Goal: Task Accomplishment & Management: Manage account settings

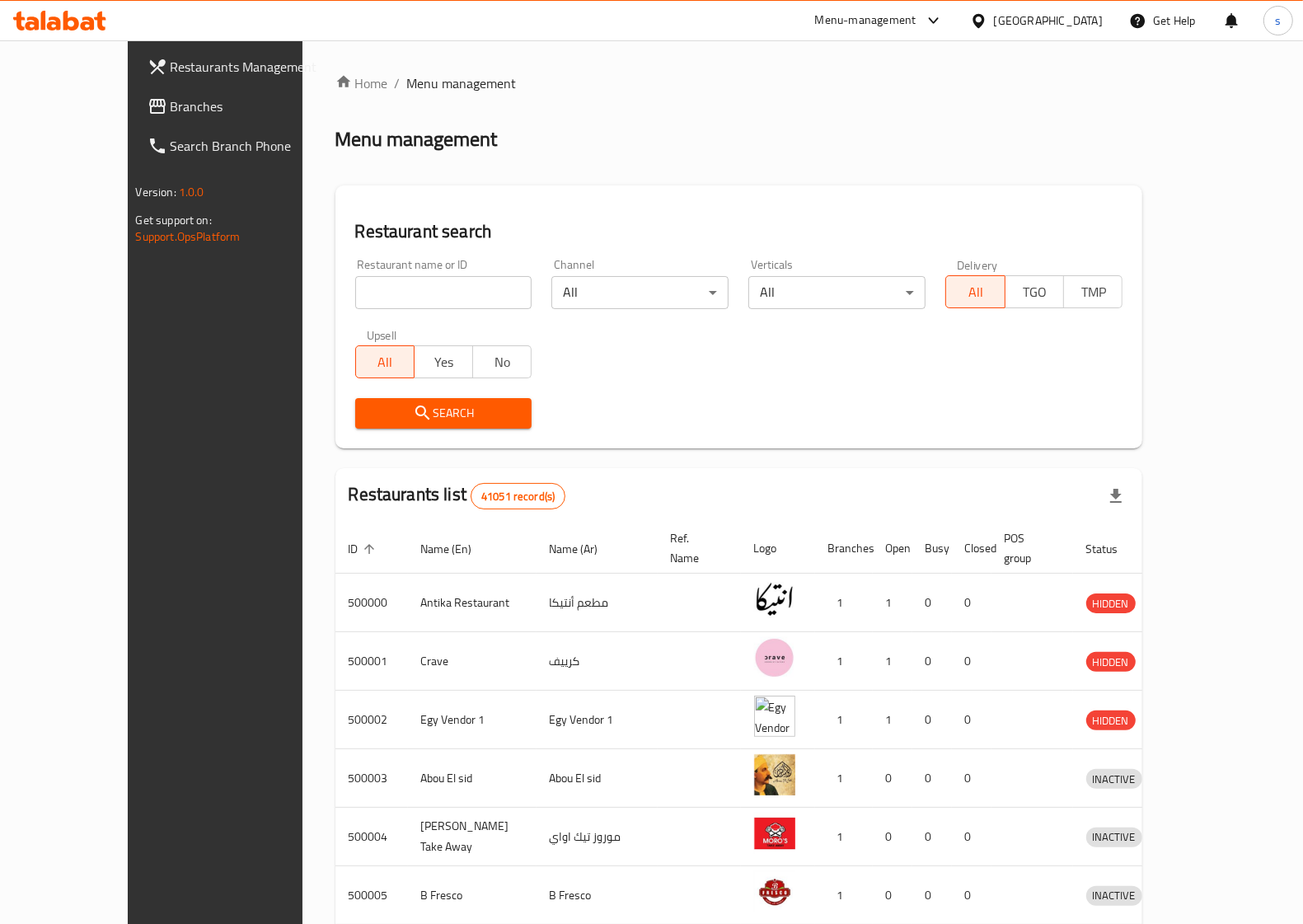
click at [470, 291] on input "search" at bounding box center [444, 292] width 177 height 33
paste input "341906844"
click button "Search" at bounding box center [444, 413] width 177 height 30
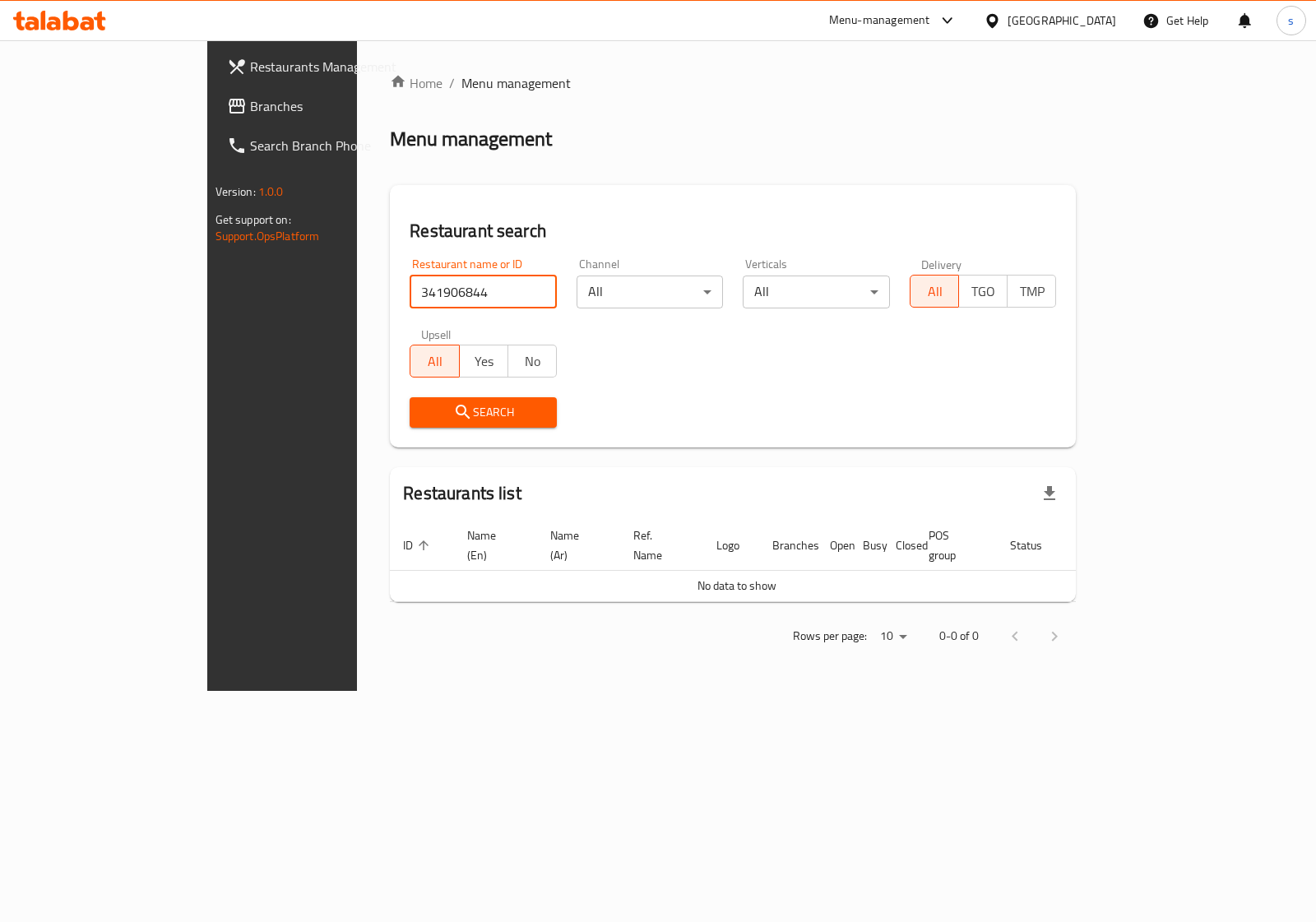
click at [409, 298] on input "341906844" at bounding box center [483, 292] width 148 height 33
paste input "777331"
type input "777331"
click button "Search" at bounding box center [483, 412] width 148 height 30
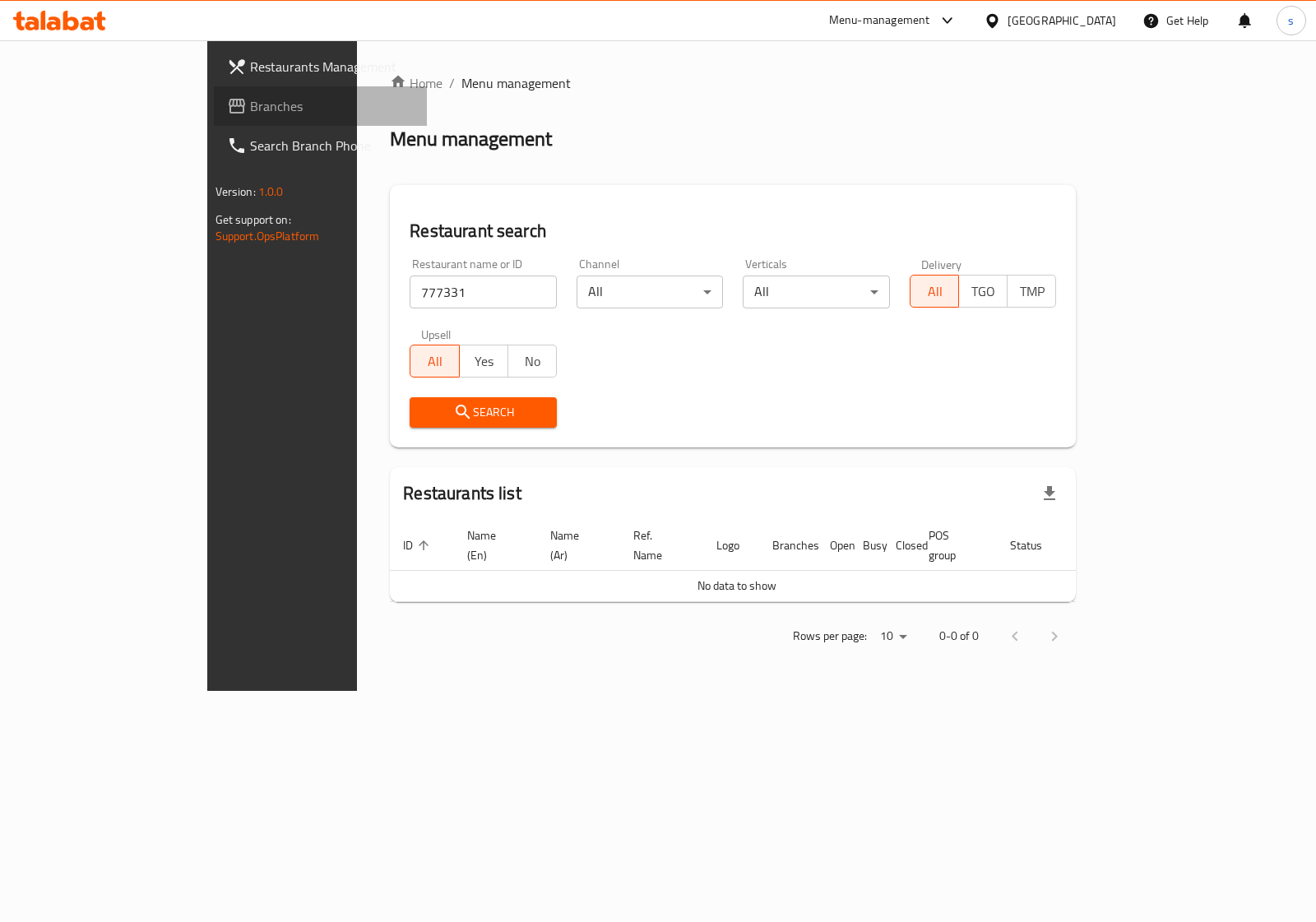
click at [250, 105] on span "Branches" at bounding box center [331, 105] width 164 height 20
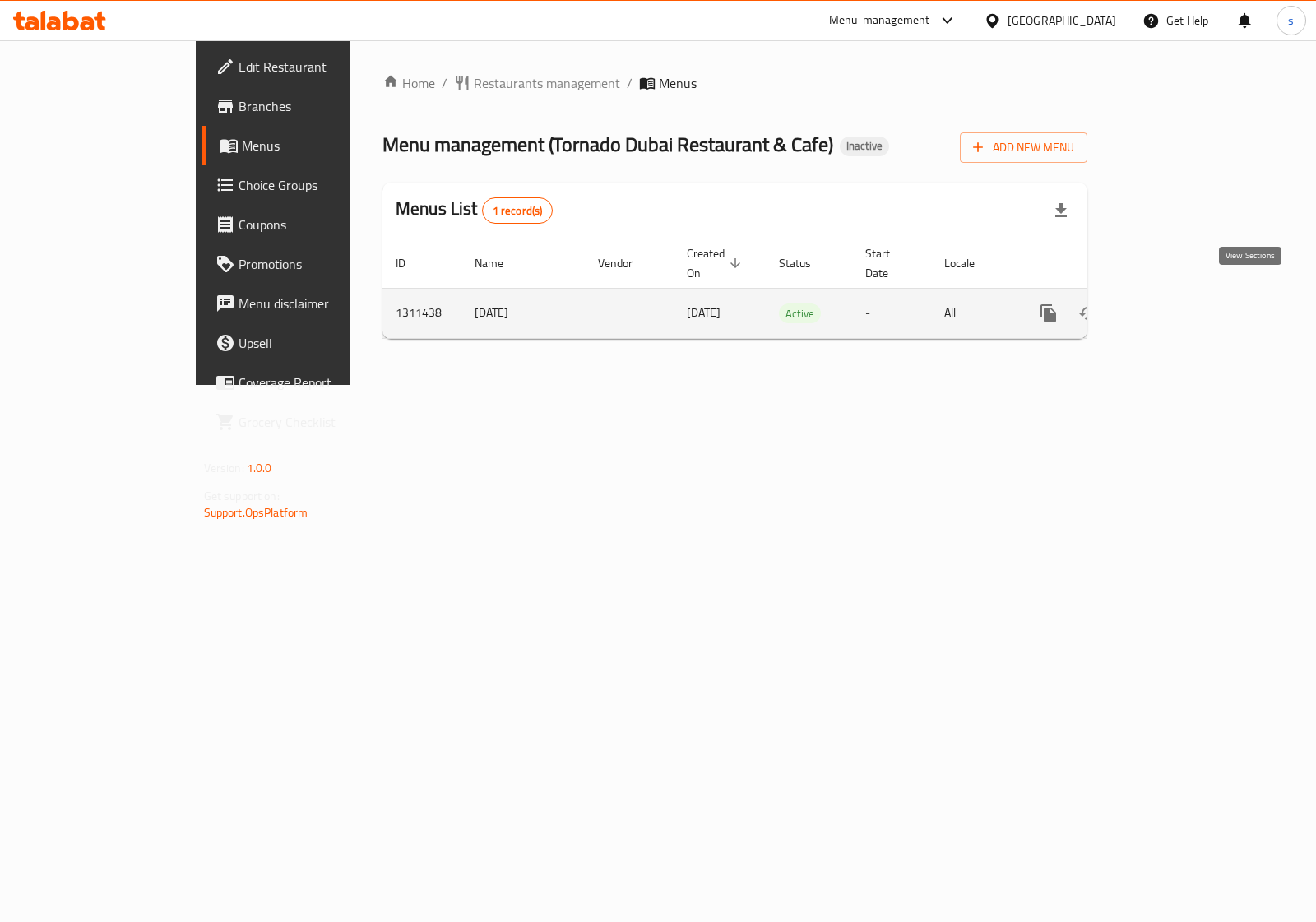
click at [1174, 306] on icon "enhanced table" at bounding box center [1167, 313] width 15 height 15
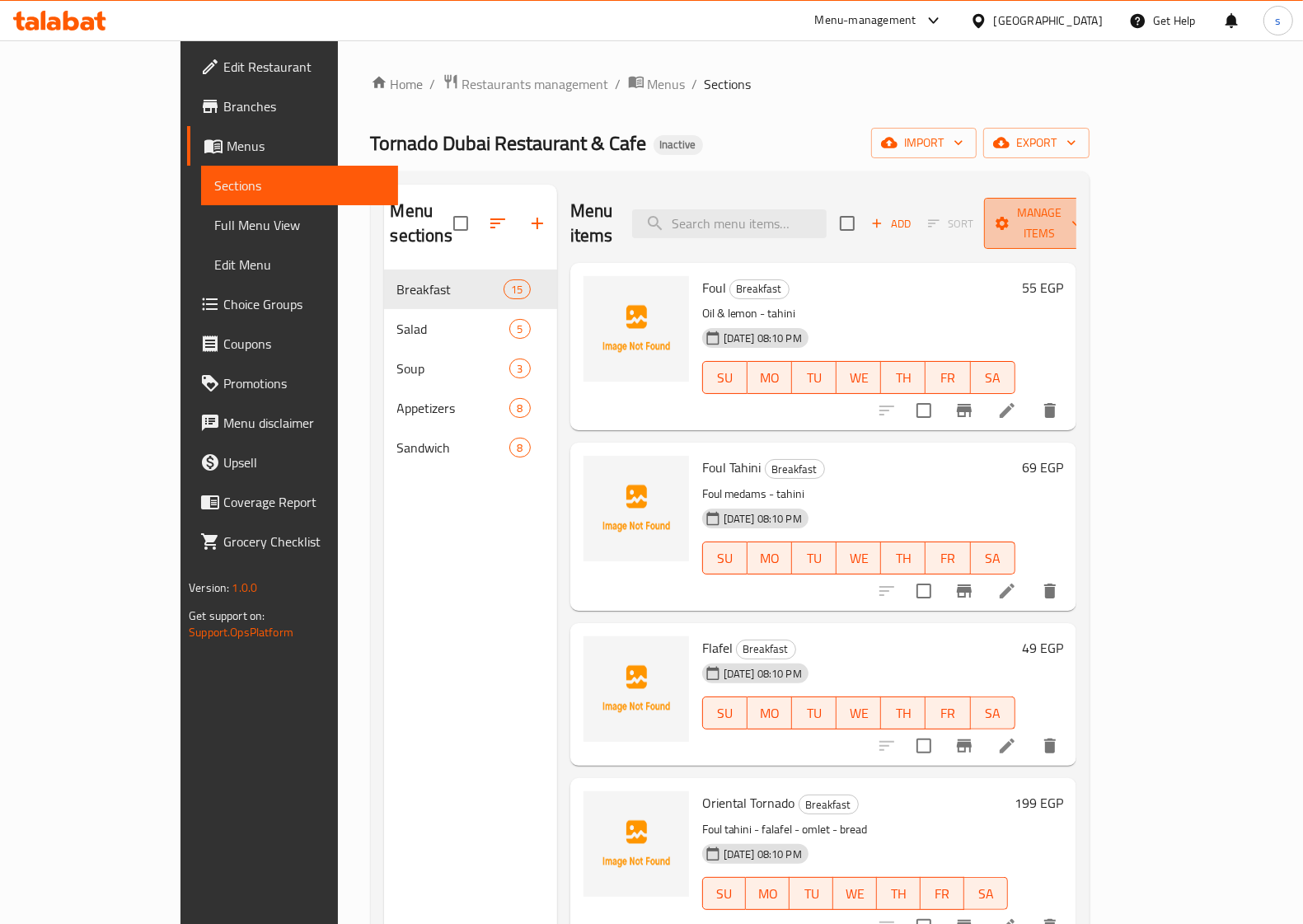
click at [1081, 219] on span "Manage items" at bounding box center [1039, 223] width 84 height 41
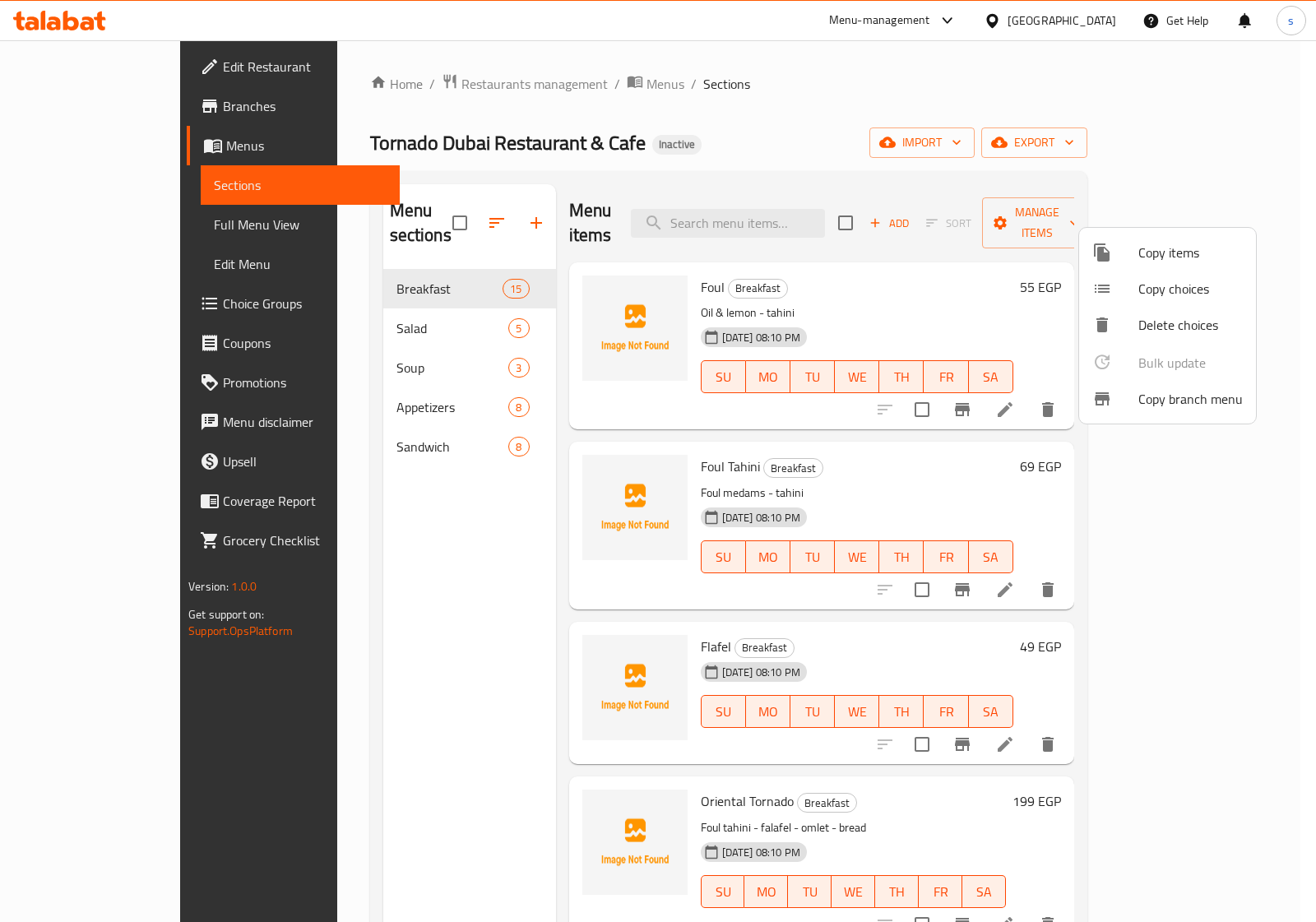
click at [1000, 141] on div at bounding box center [658, 461] width 1316 height 922
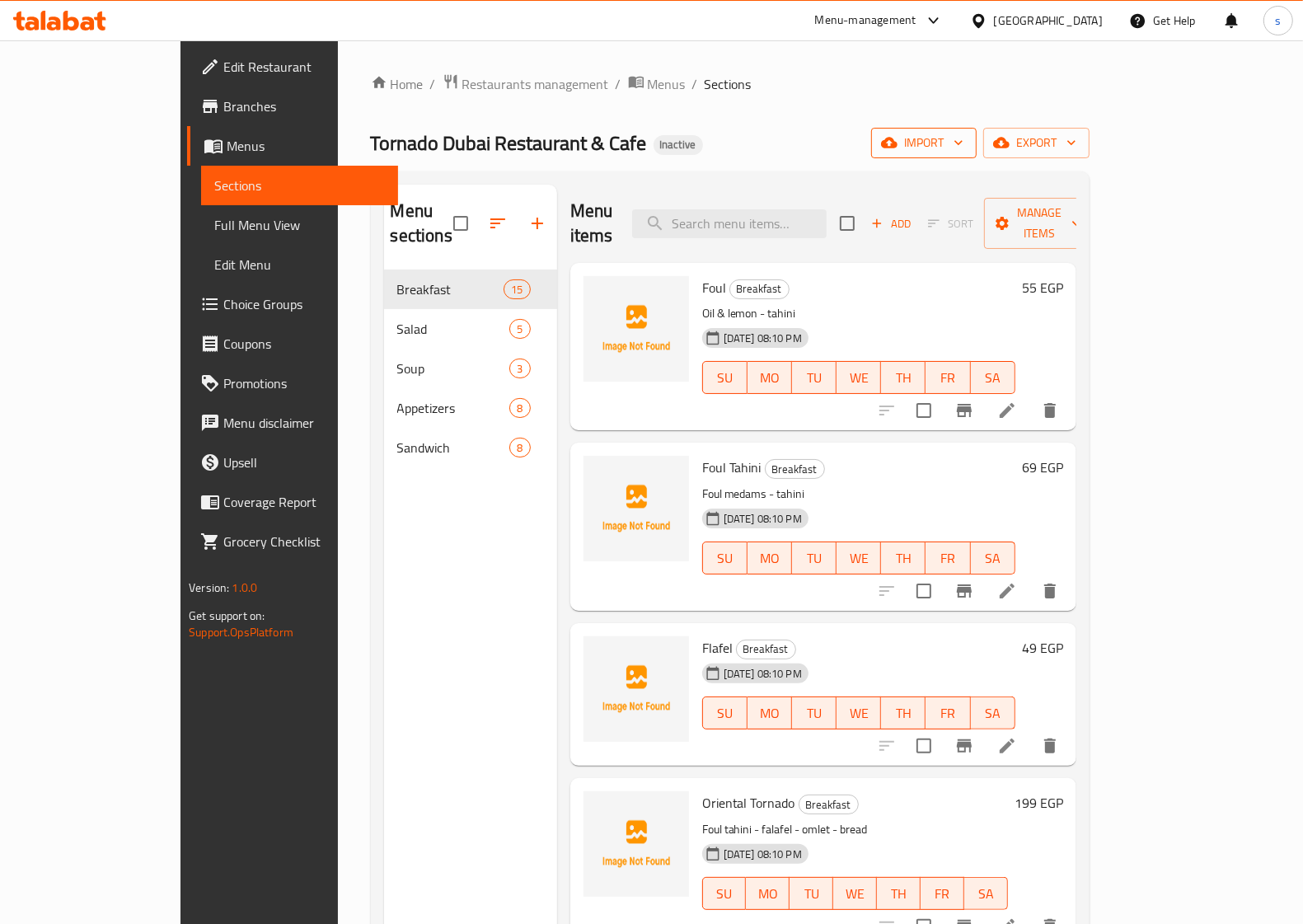
click at [976, 132] on button "import" at bounding box center [923, 143] width 106 height 30
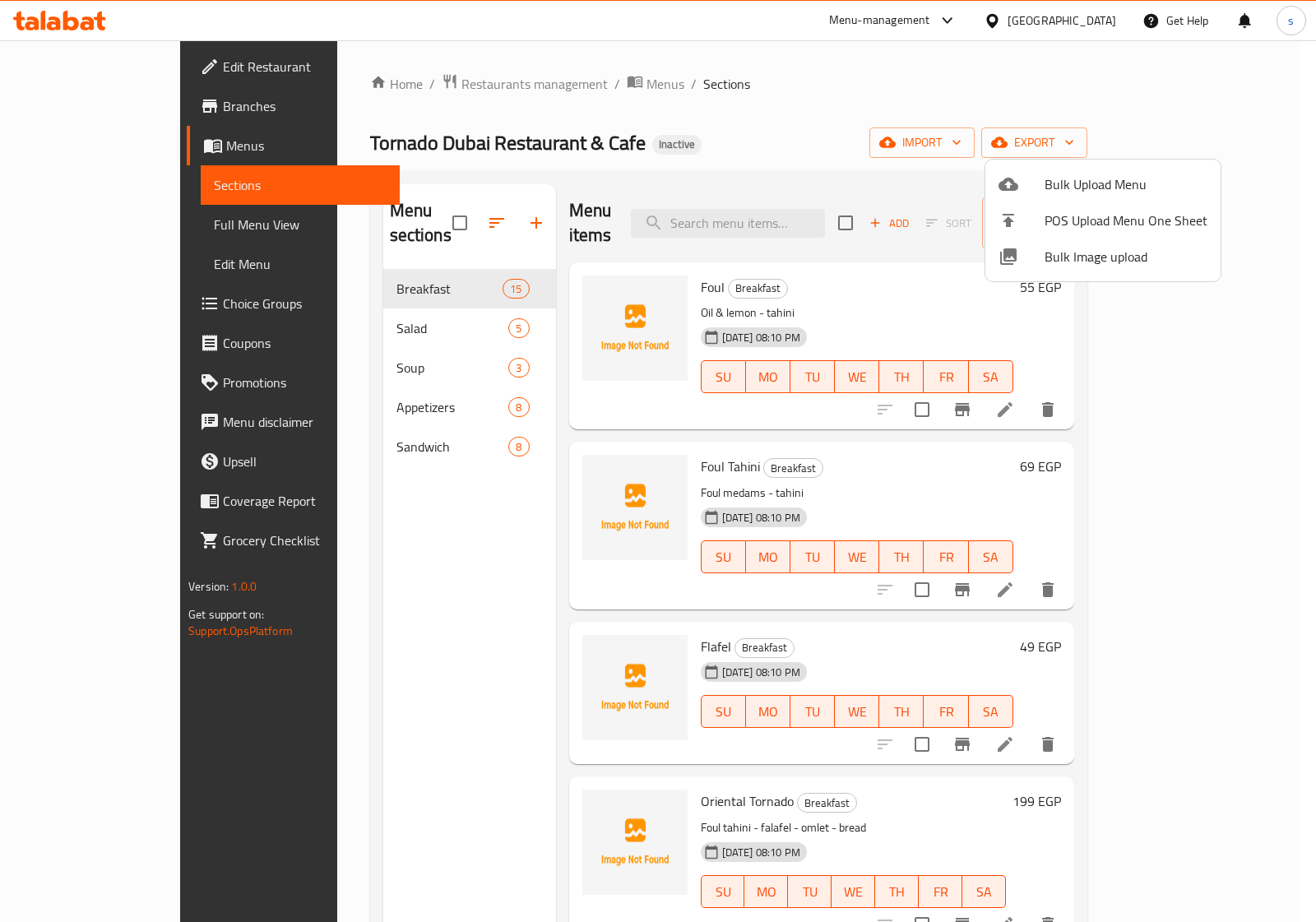
click at [1218, 138] on div at bounding box center [658, 461] width 1316 height 922
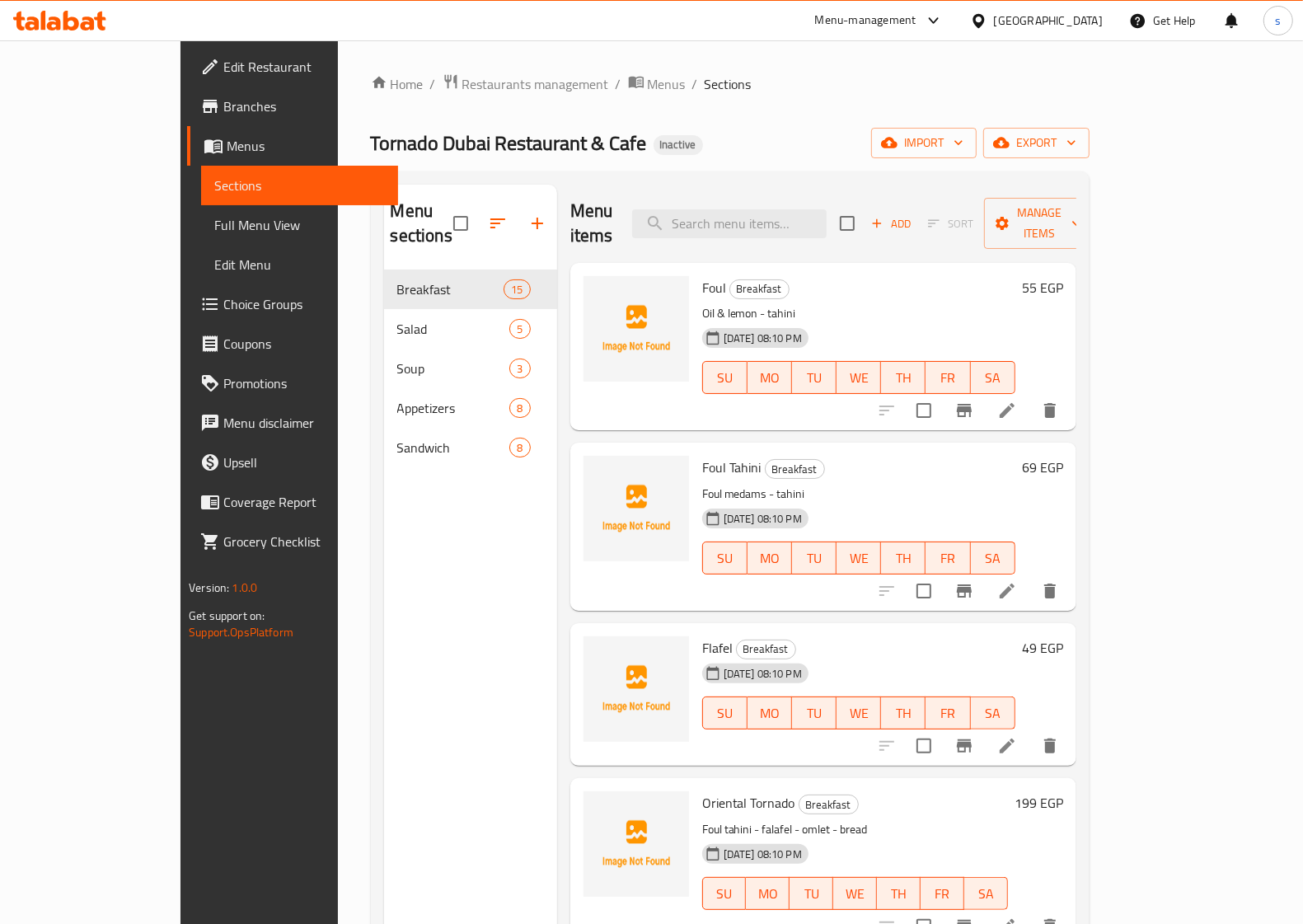
click at [1076, 138] on span "export" at bounding box center [1036, 143] width 80 height 21
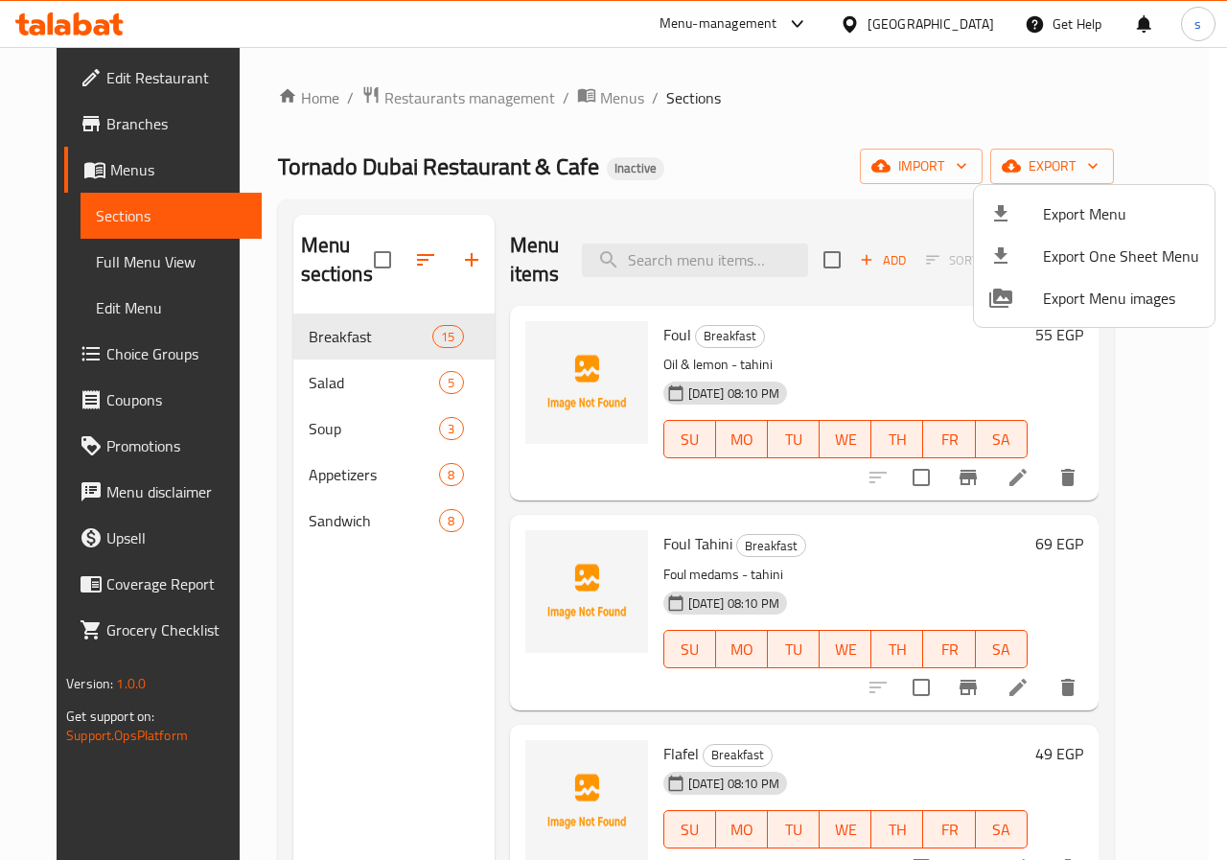
drag, startPoint x: 1410, startPoint y: 5, endPoint x: 797, endPoint y: 138, distance: 627.9
click at [797, 138] on div at bounding box center [613, 430] width 1227 height 860
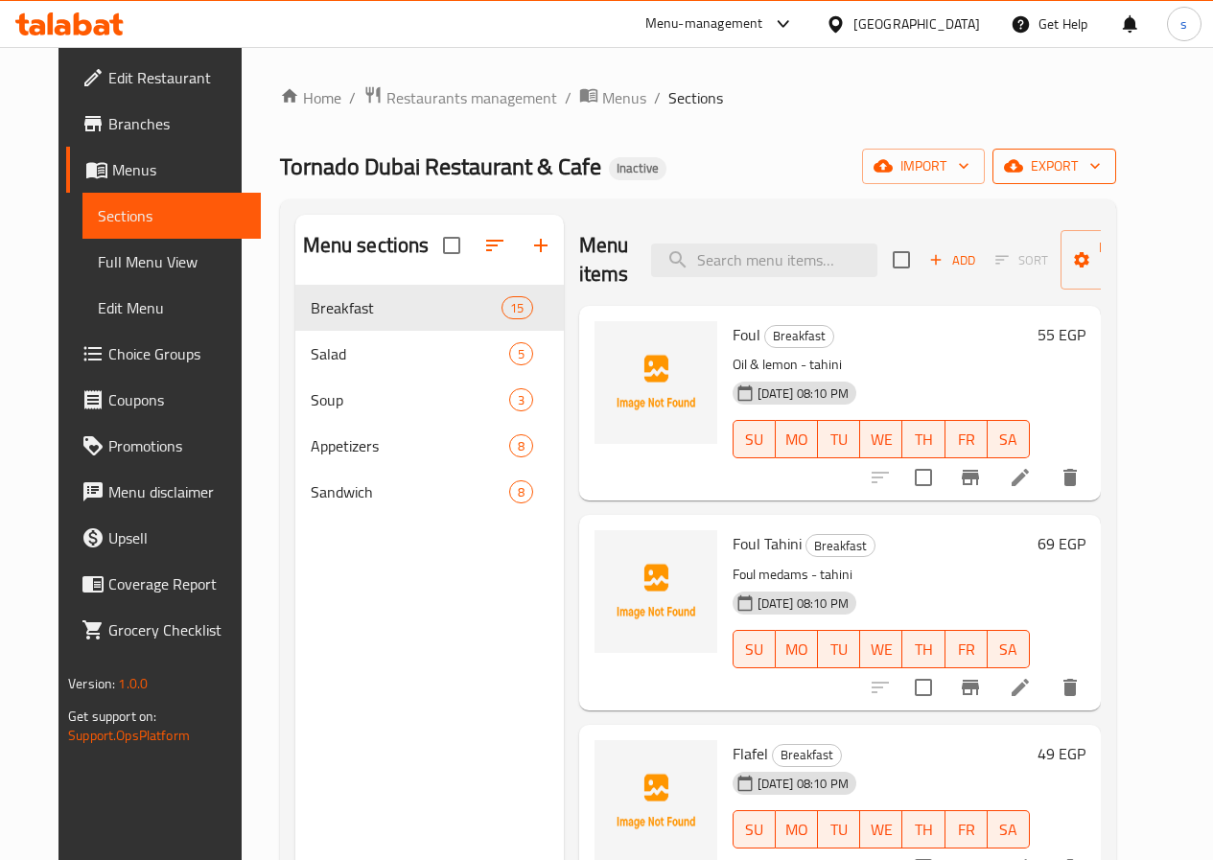
click at [1101, 159] on span "export" at bounding box center [1054, 166] width 93 height 24
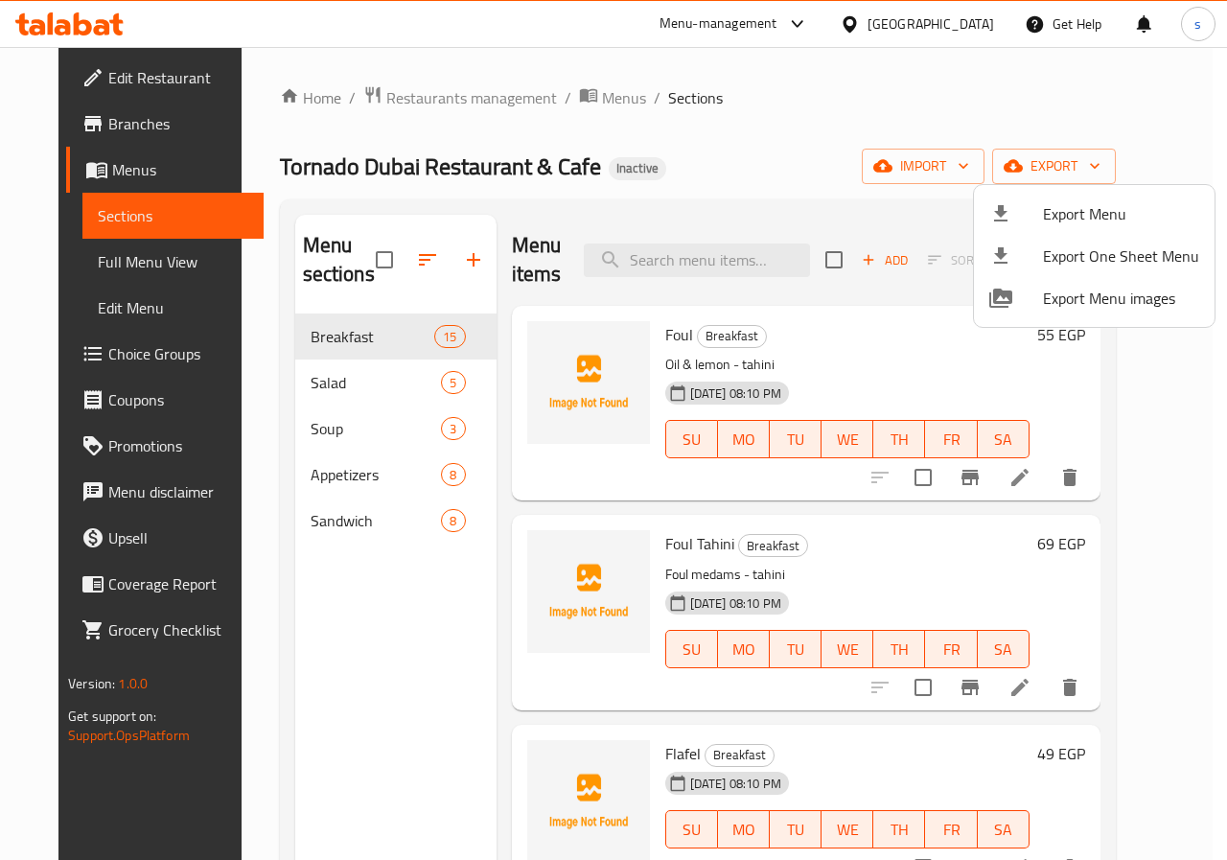
click at [1014, 169] on div at bounding box center [613, 430] width 1227 height 860
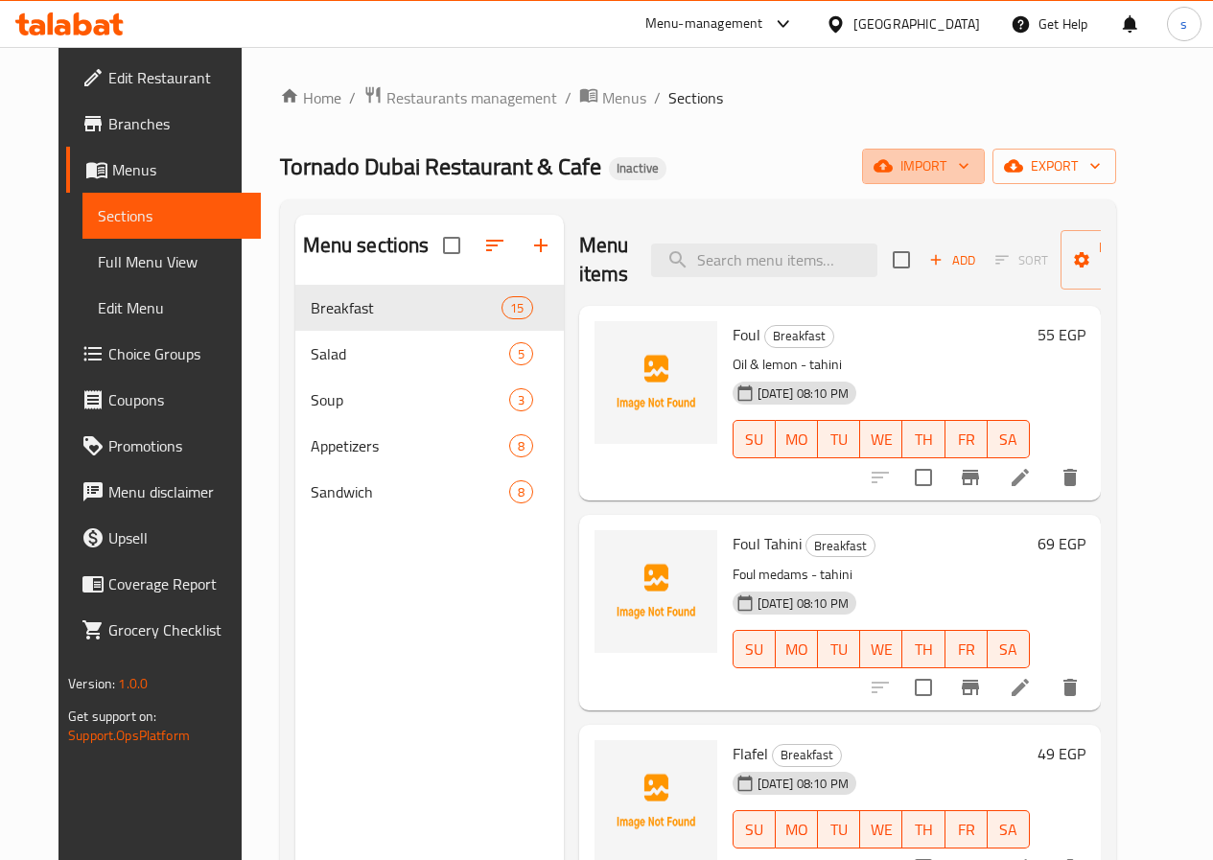
click at [973, 169] on icon "button" at bounding box center [963, 165] width 19 height 19
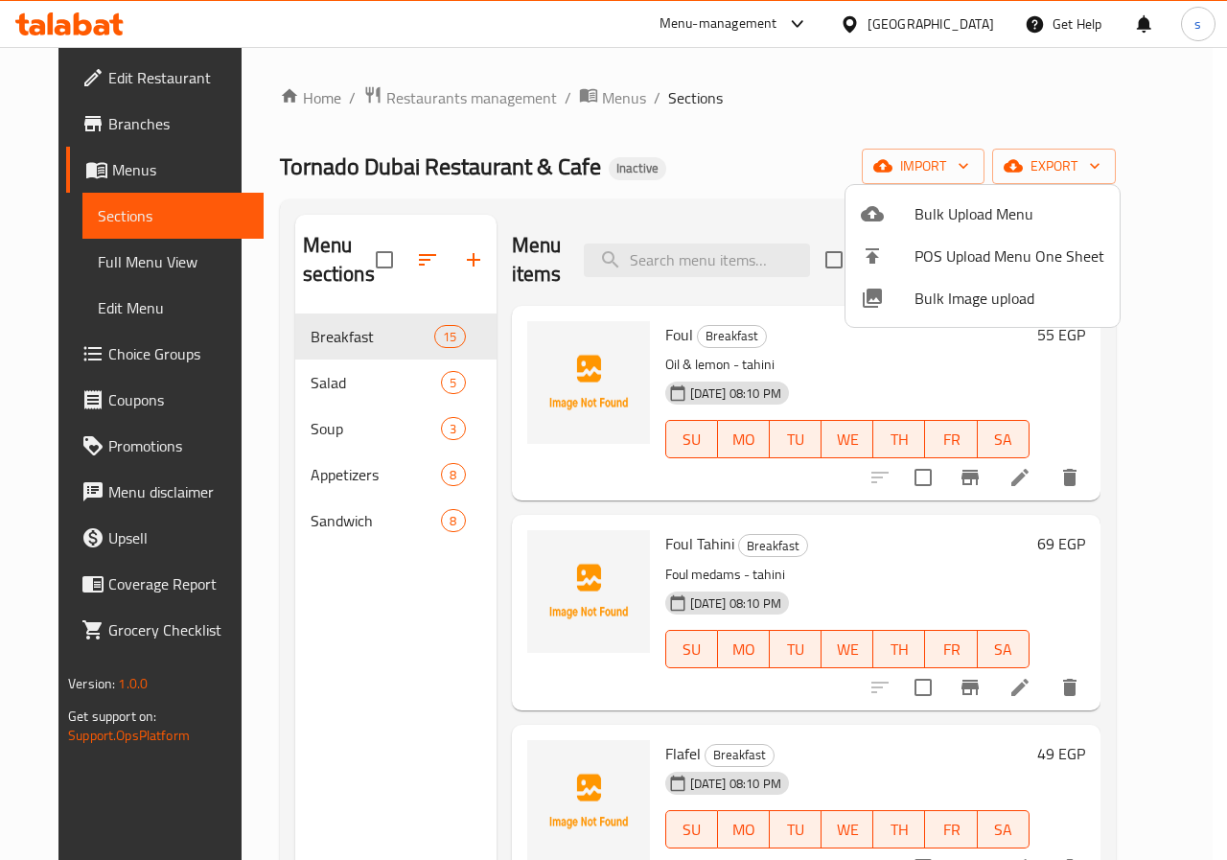
click at [835, 144] on div at bounding box center [613, 430] width 1227 height 860
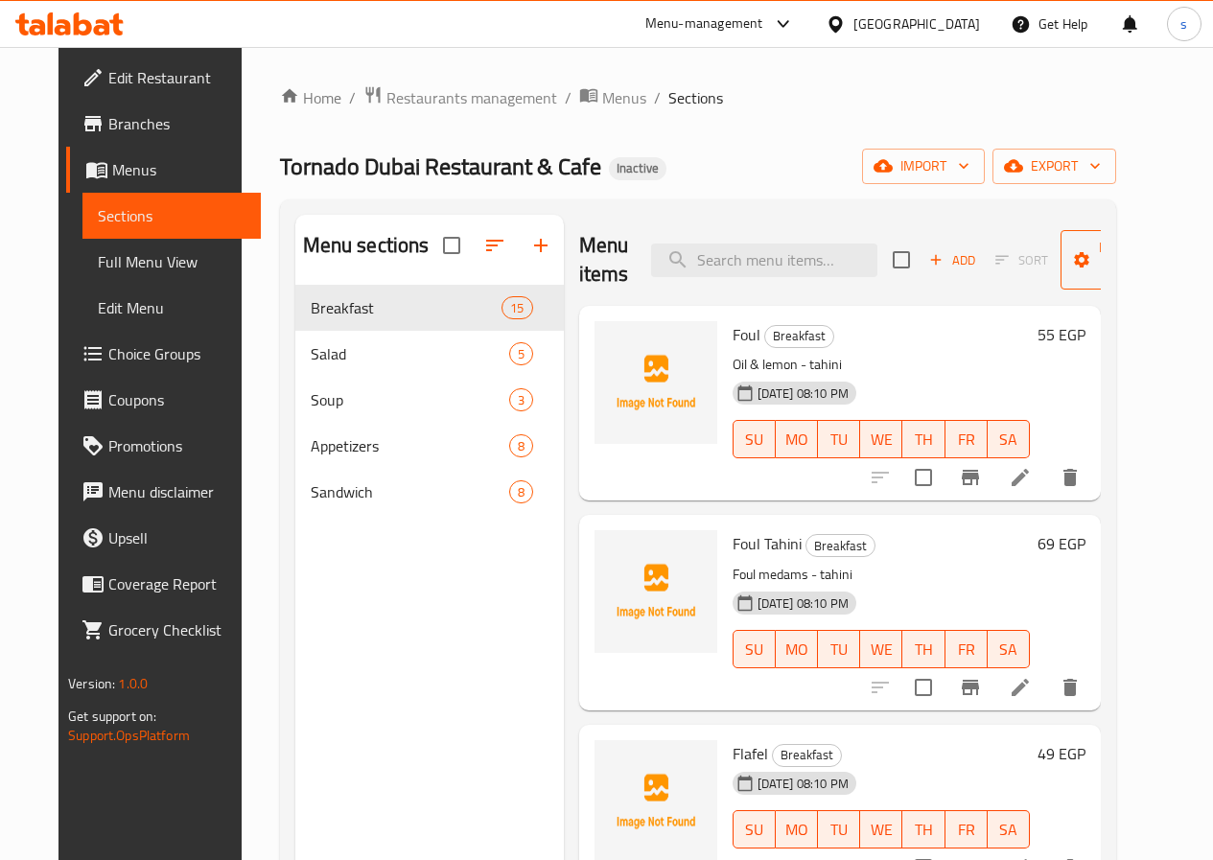
click at [1107, 276] on span "Manage items" at bounding box center [1125, 260] width 98 height 48
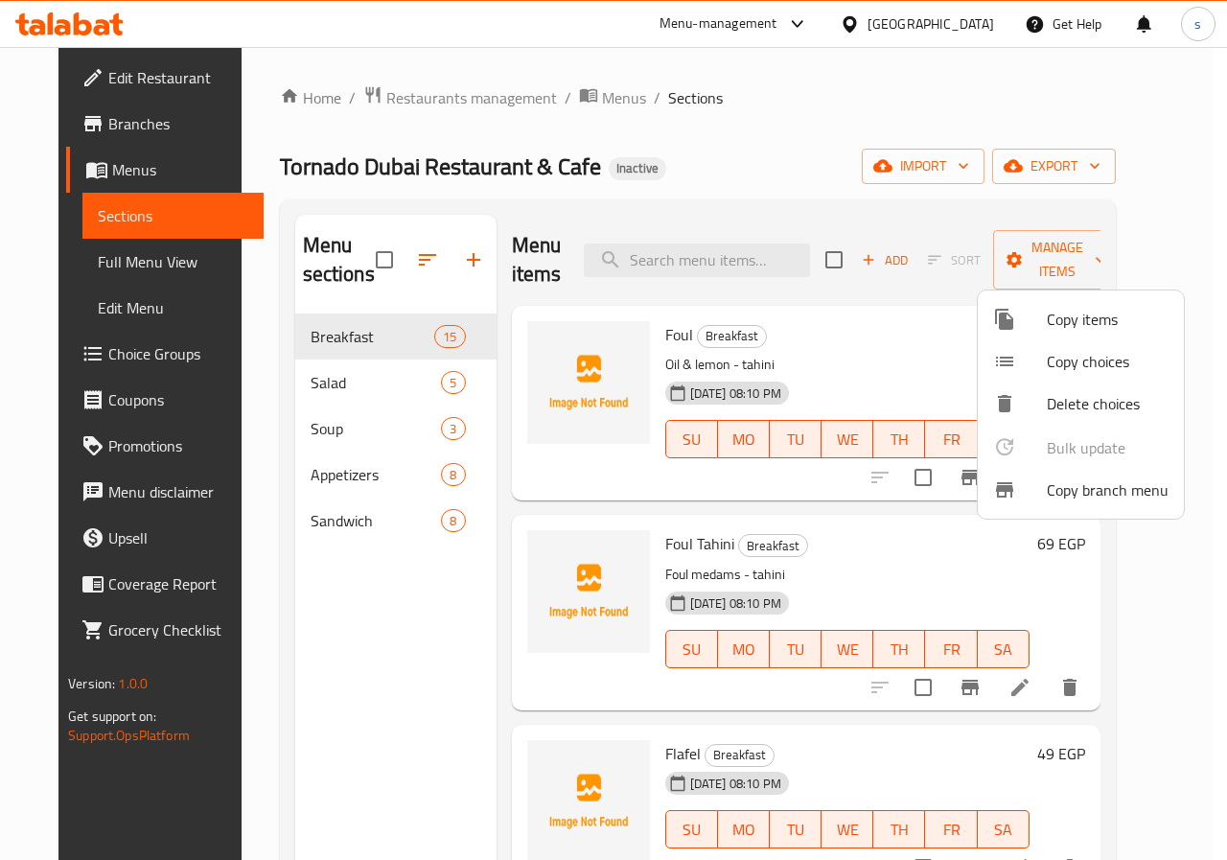
click at [781, 128] on div at bounding box center [613, 430] width 1227 height 860
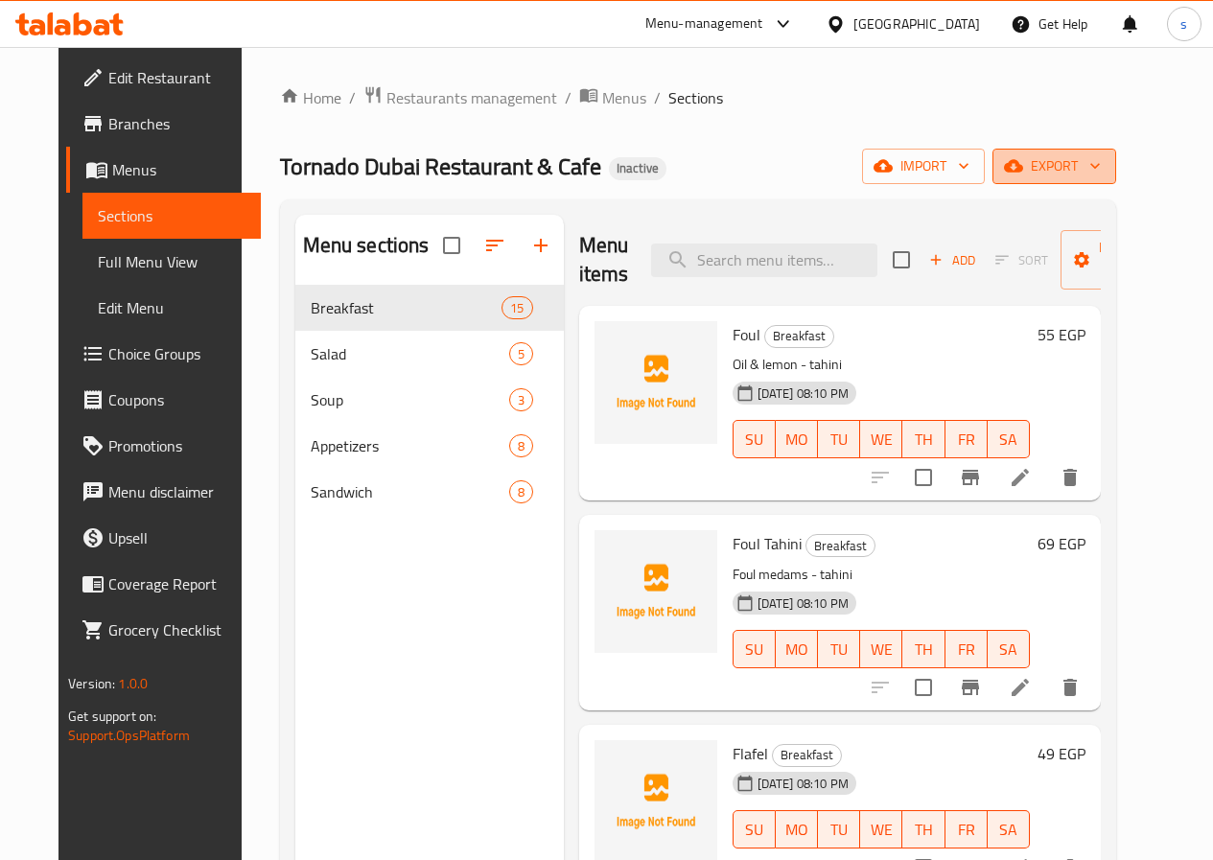
click at [1101, 159] on span "export" at bounding box center [1054, 166] width 93 height 24
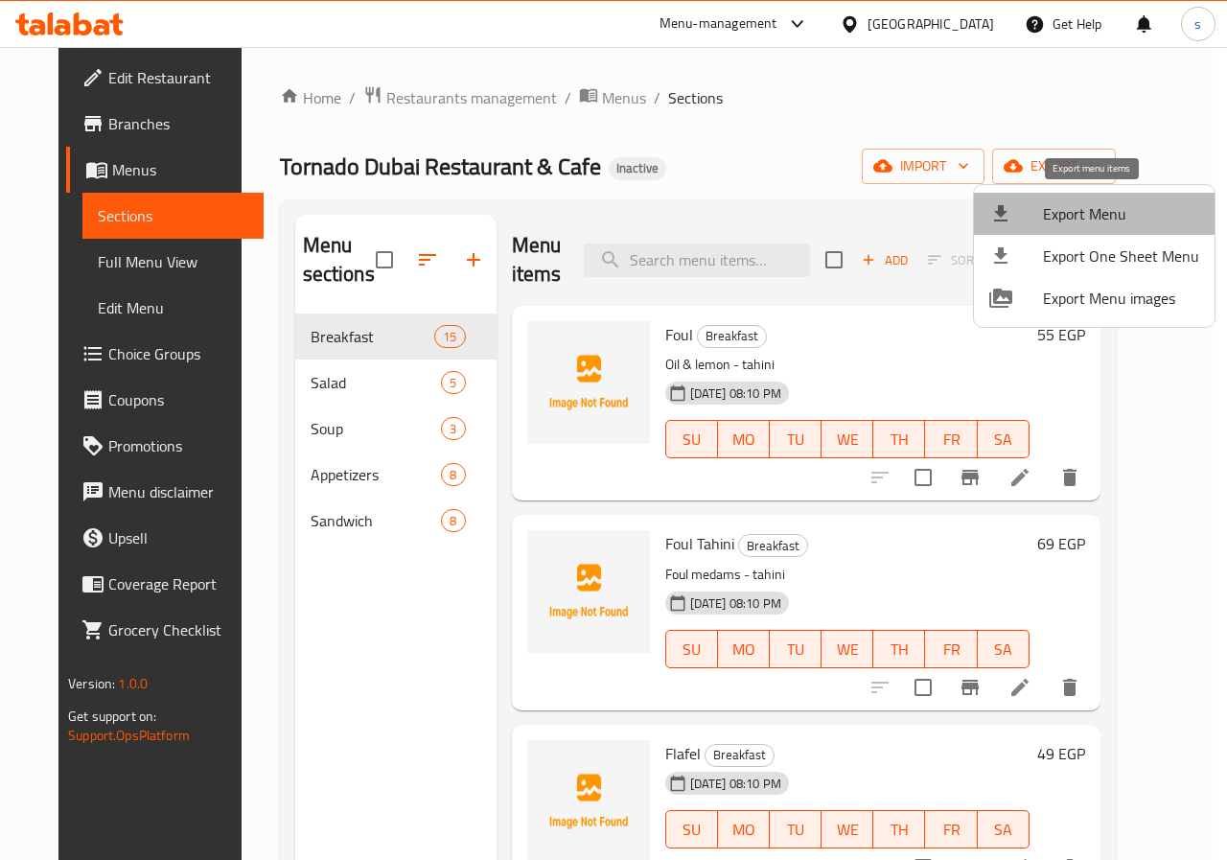
click at [1121, 223] on span "Export Menu" at bounding box center [1121, 213] width 156 height 23
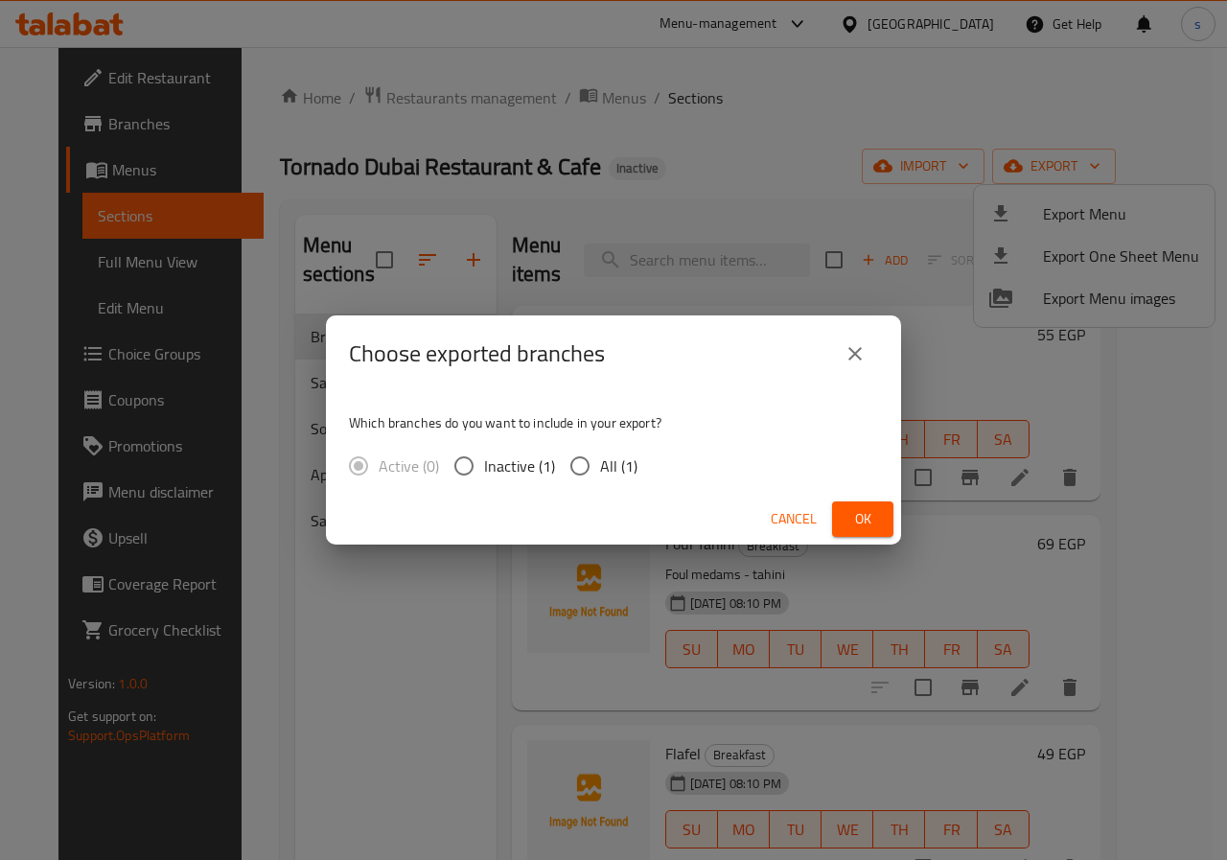
click at [852, 354] on icon "close" at bounding box center [855, 353] width 23 height 23
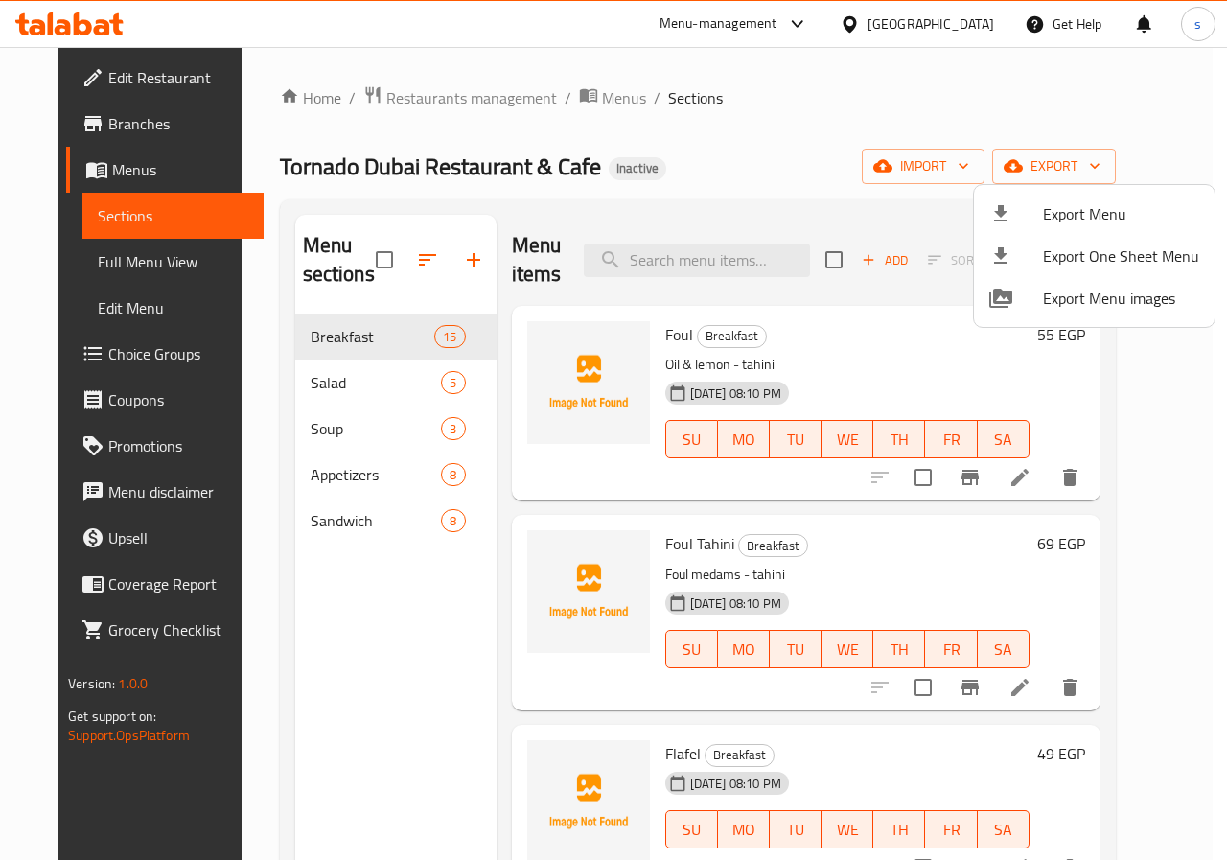
click at [963, 168] on div at bounding box center [613, 430] width 1227 height 860
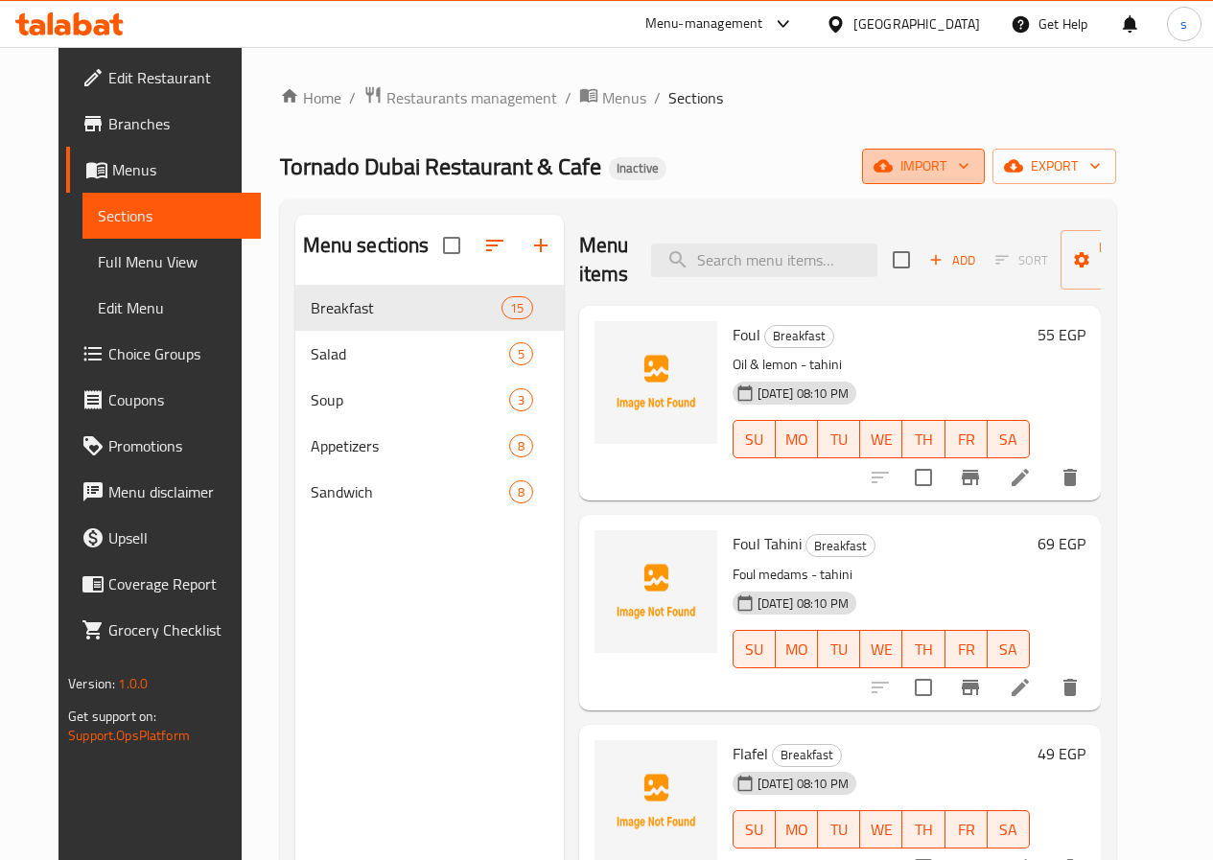
click at [966, 159] on span "import" at bounding box center [923, 166] width 92 height 24
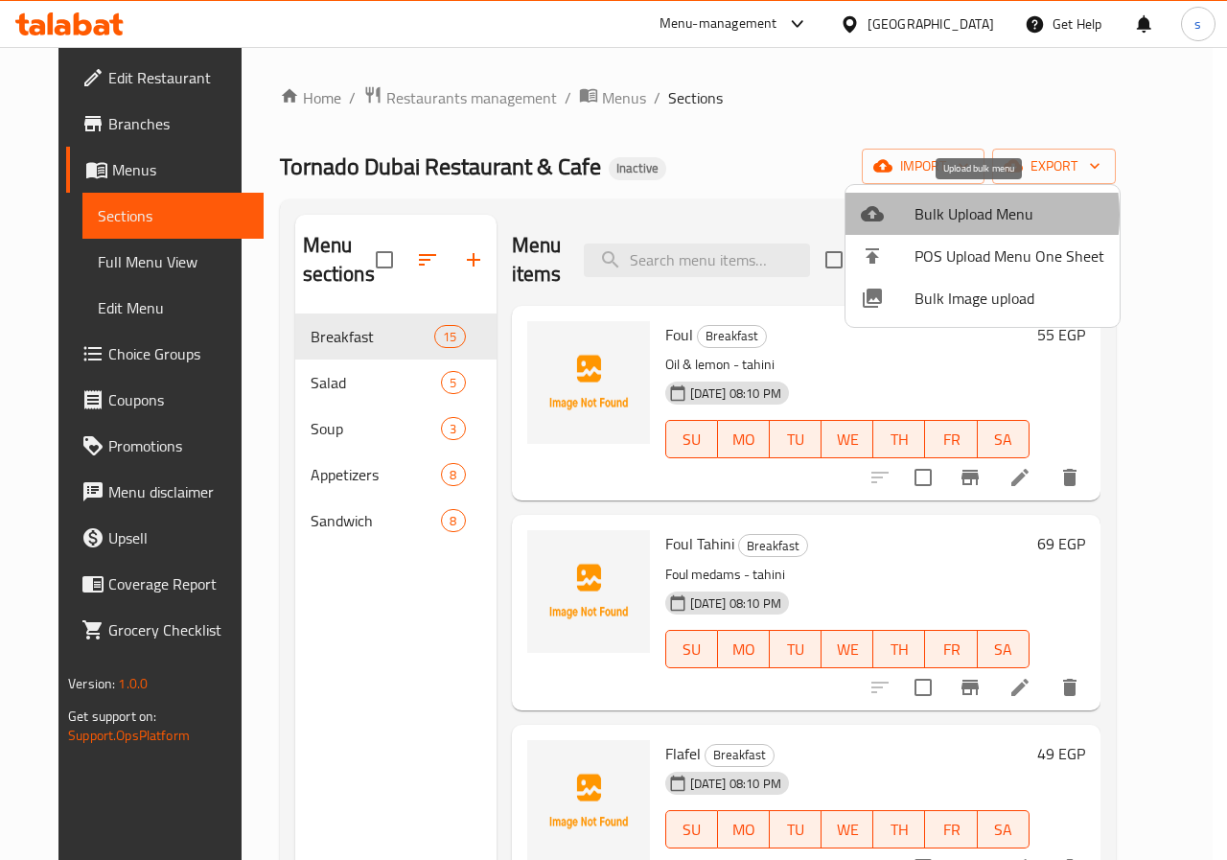
click at [945, 215] on span "Bulk Upload Menu" at bounding box center [1010, 213] width 190 height 23
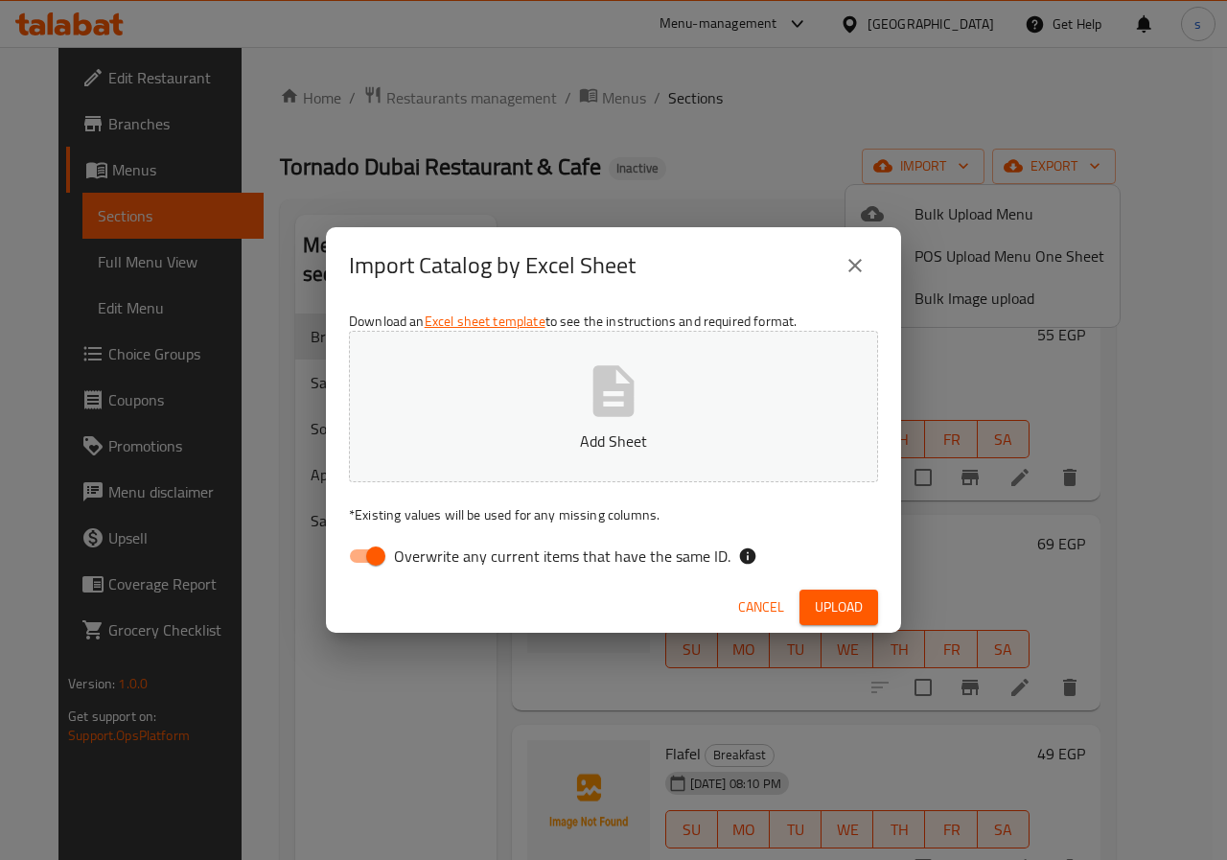
click at [394, 565] on span "Overwrite any current items that have the same ID." at bounding box center [562, 556] width 337 height 23
click at [394, 565] on input "Overwrite any current items that have the same ID." at bounding box center [375, 556] width 109 height 36
checkbox input "false"
click at [524, 435] on p "Add Sheet" at bounding box center [614, 441] width 470 height 23
click at [829, 599] on span "Upload" at bounding box center [839, 607] width 48 height 24
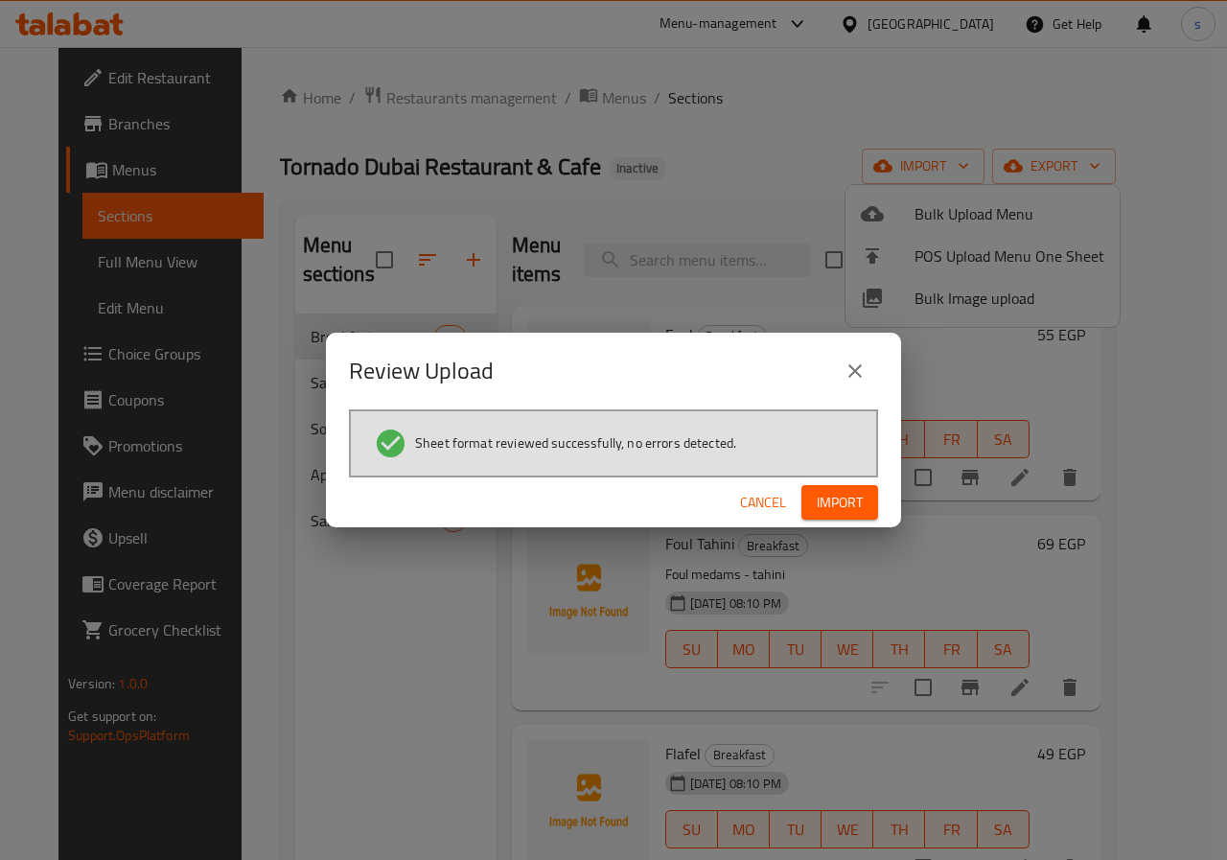
click at [836, 497] on span "Import" at bounding box center [840, 503] width 46 height 24
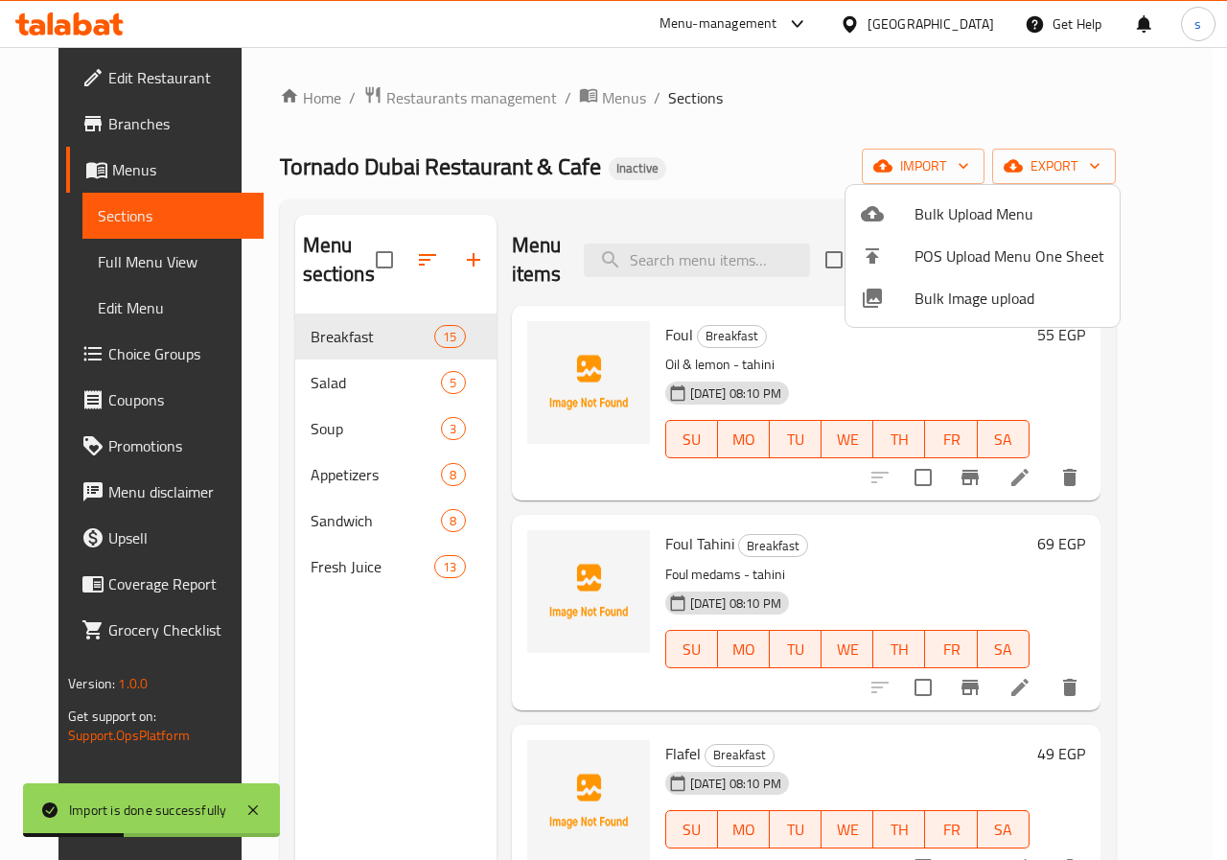
click at [993, 165] on div at bounding box center [613, 430] width 1227 height 860
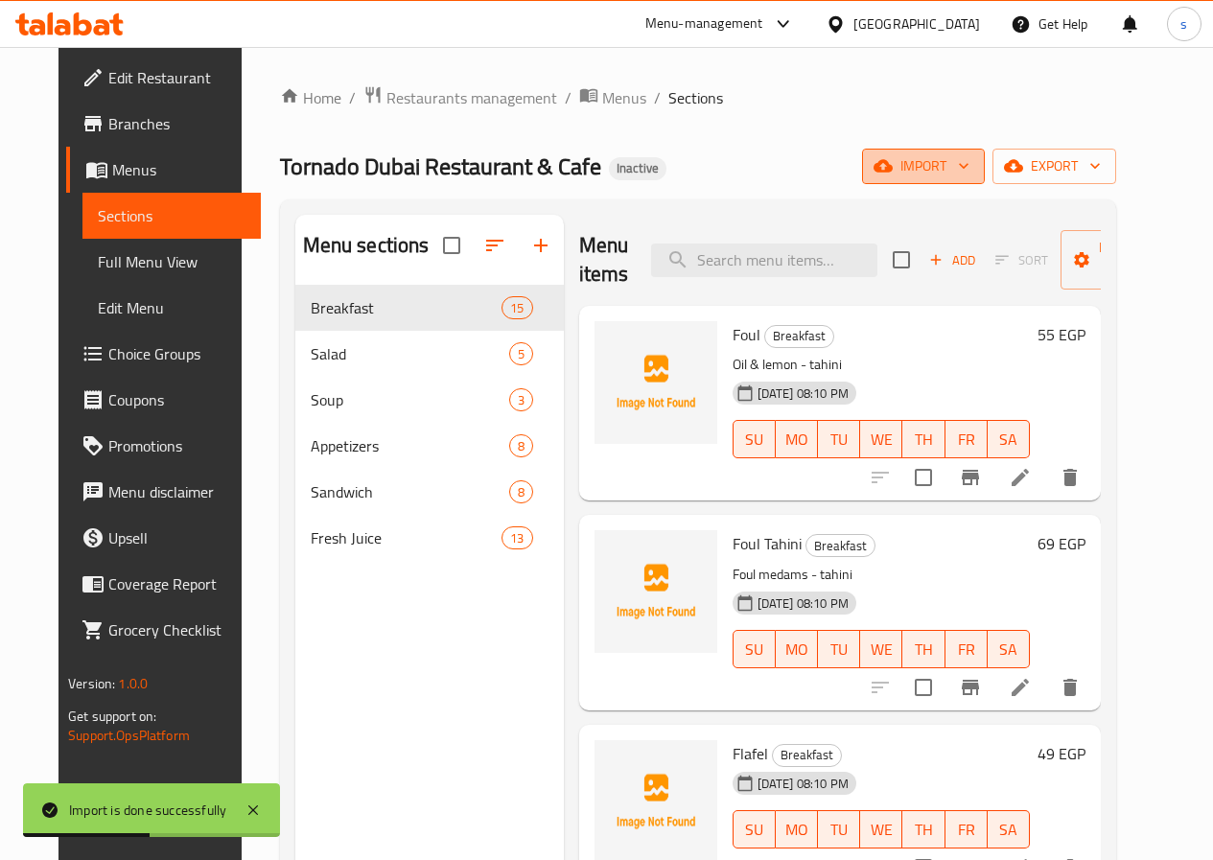
click at [973, 167] on icon "button" at bounding box center [963, 165] width 19 height 19
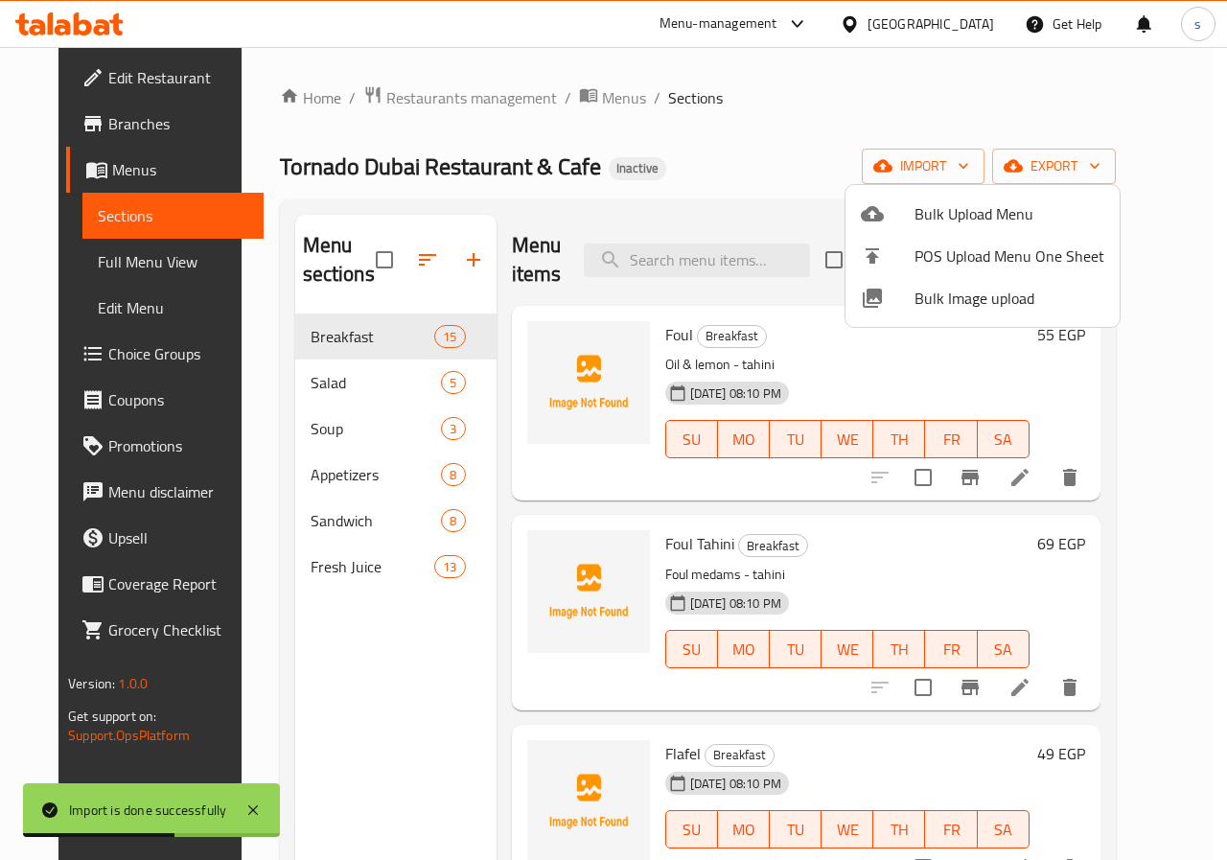
click at [1070, 165] on div at bounding box center [613, 430] width 1227 height 860
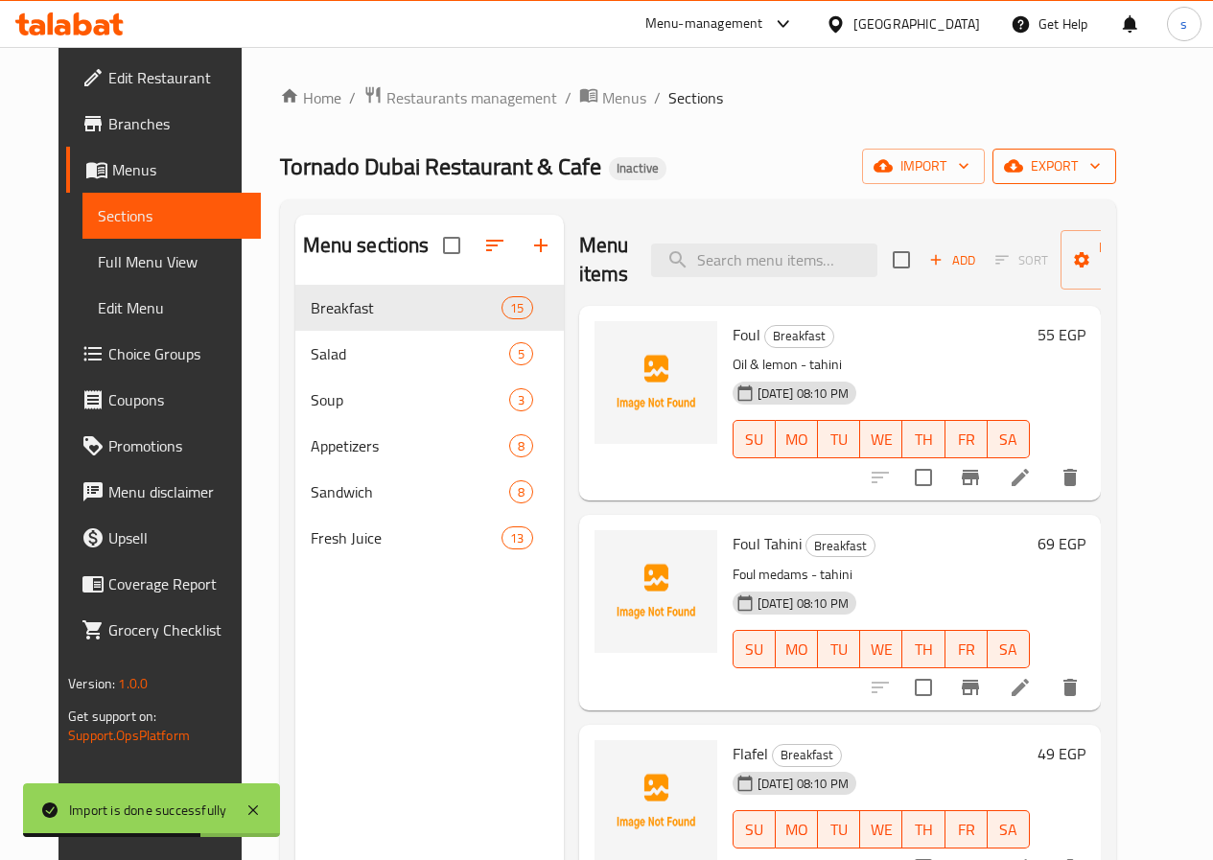
click at [1023, 165] on icon "button" at bounding box center [1013, 165] width 19 height 19
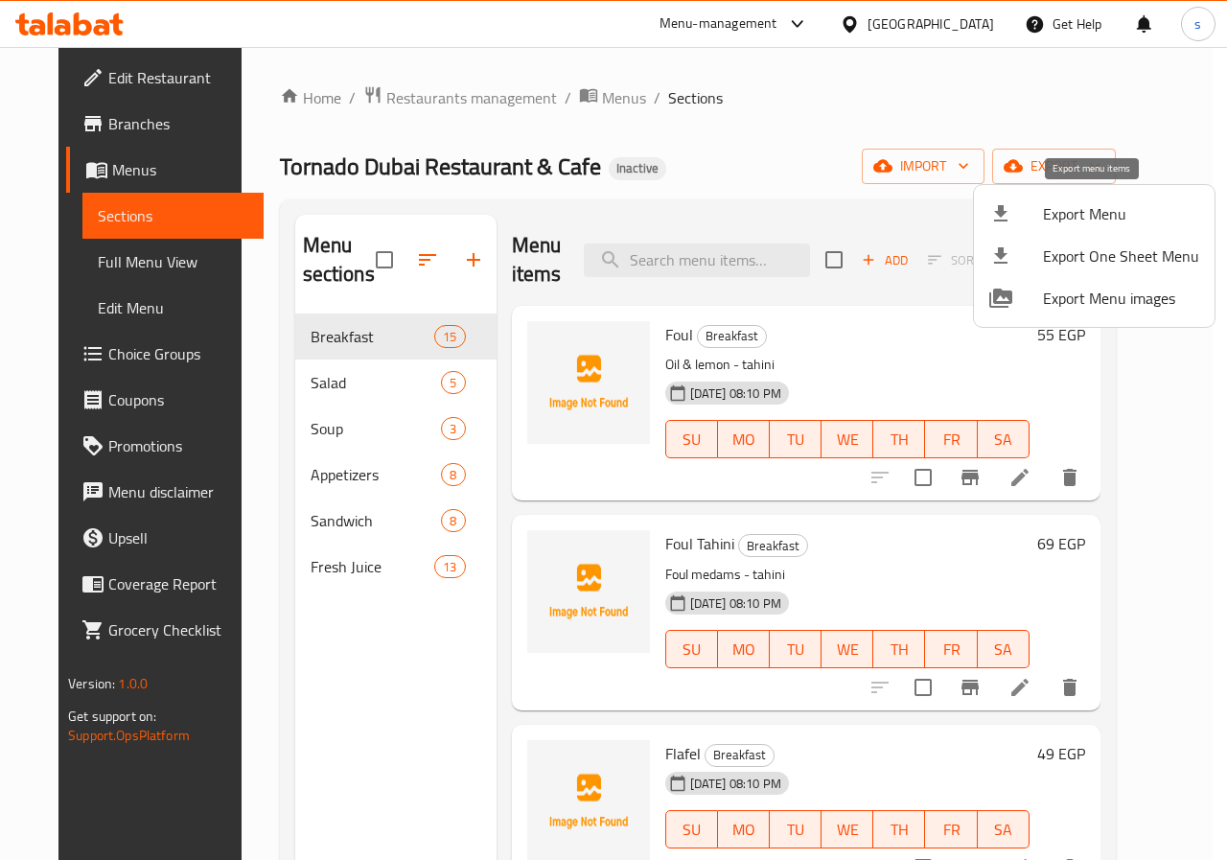
click at [995, 208] on icon at bounding box center [1000, 213] width 23 height 23
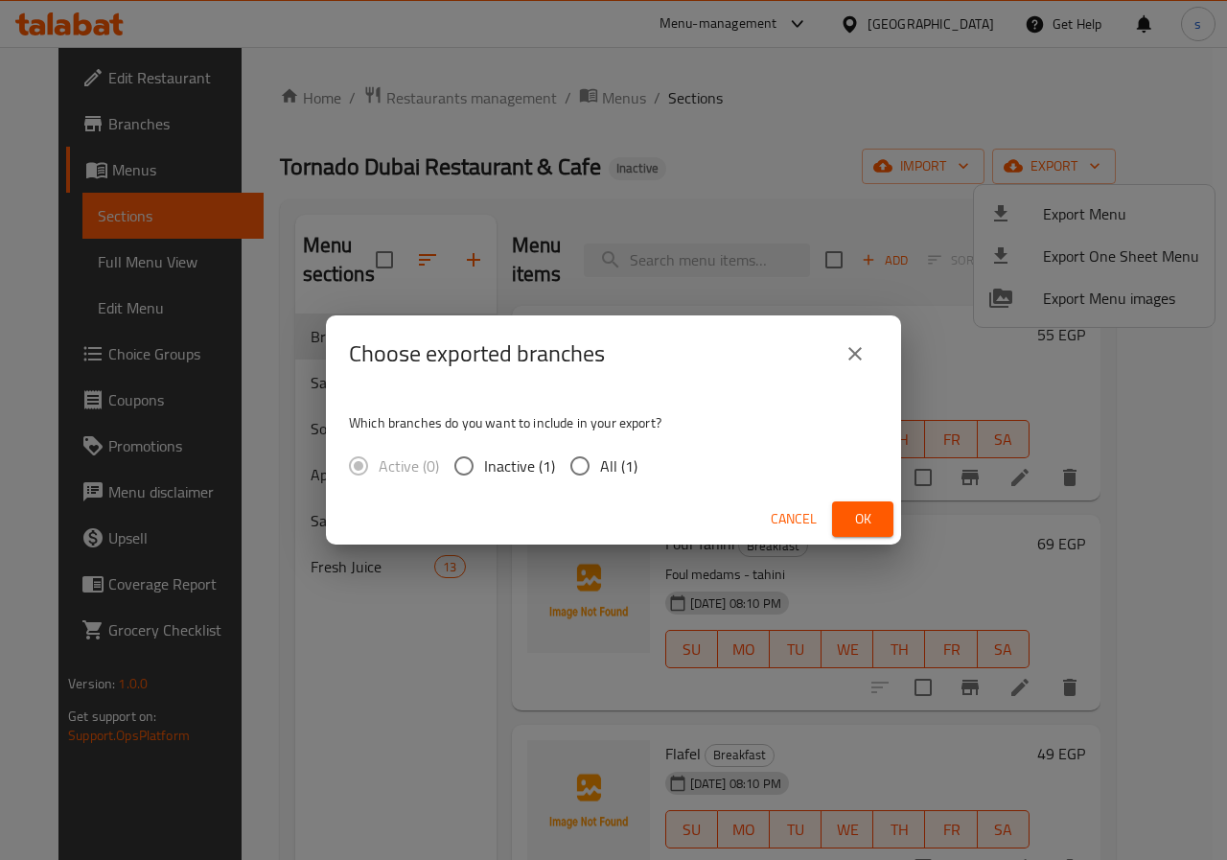
click at [605, 463] on span "All (1)" at bounding box center [618, 465] width 37 height 23
click at [600, 463] on input "All (1)" at bounding box center [580, 466] width 40 height 40
radio input "true"
click at [859, 514] on span "Ok" at bounding box center [863, 519] width 31 height 24
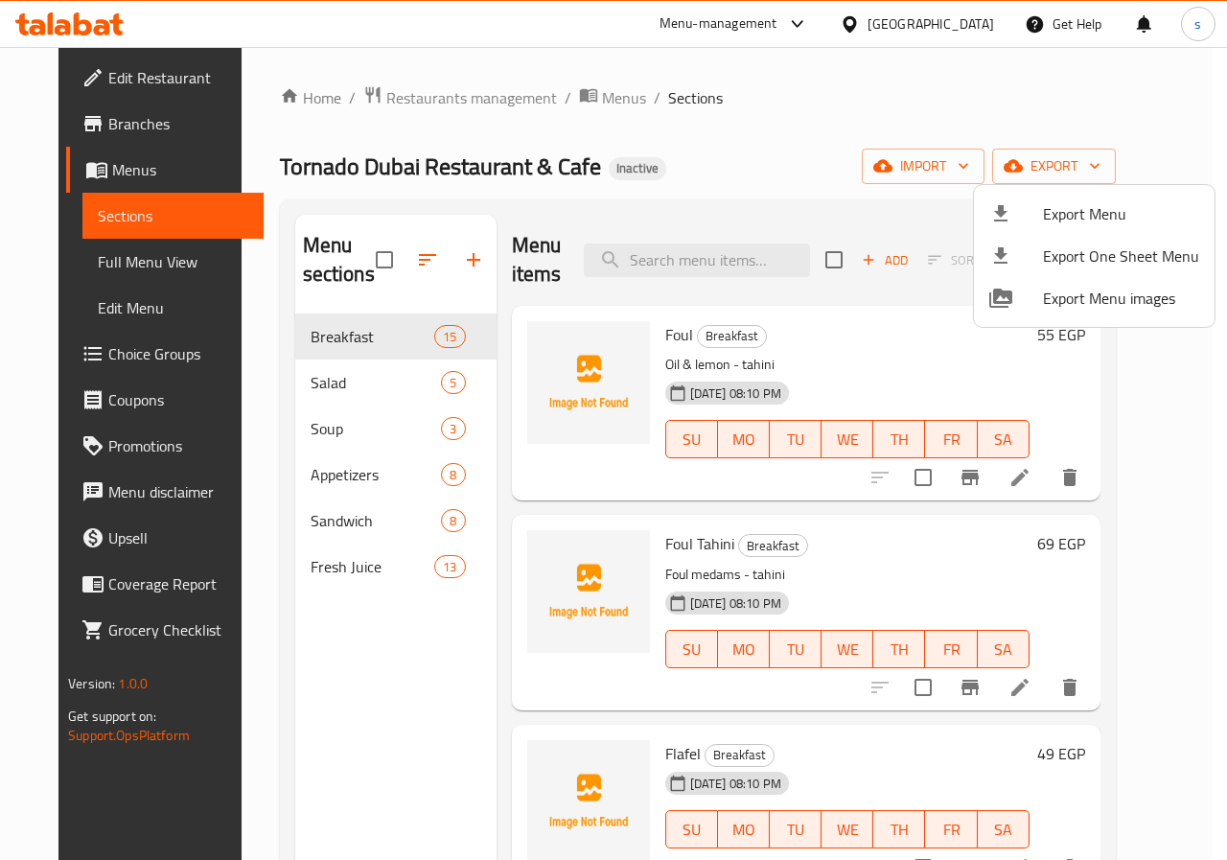
click at [98, 273] on div at bounding box center [613, 430] width 1227 height 860
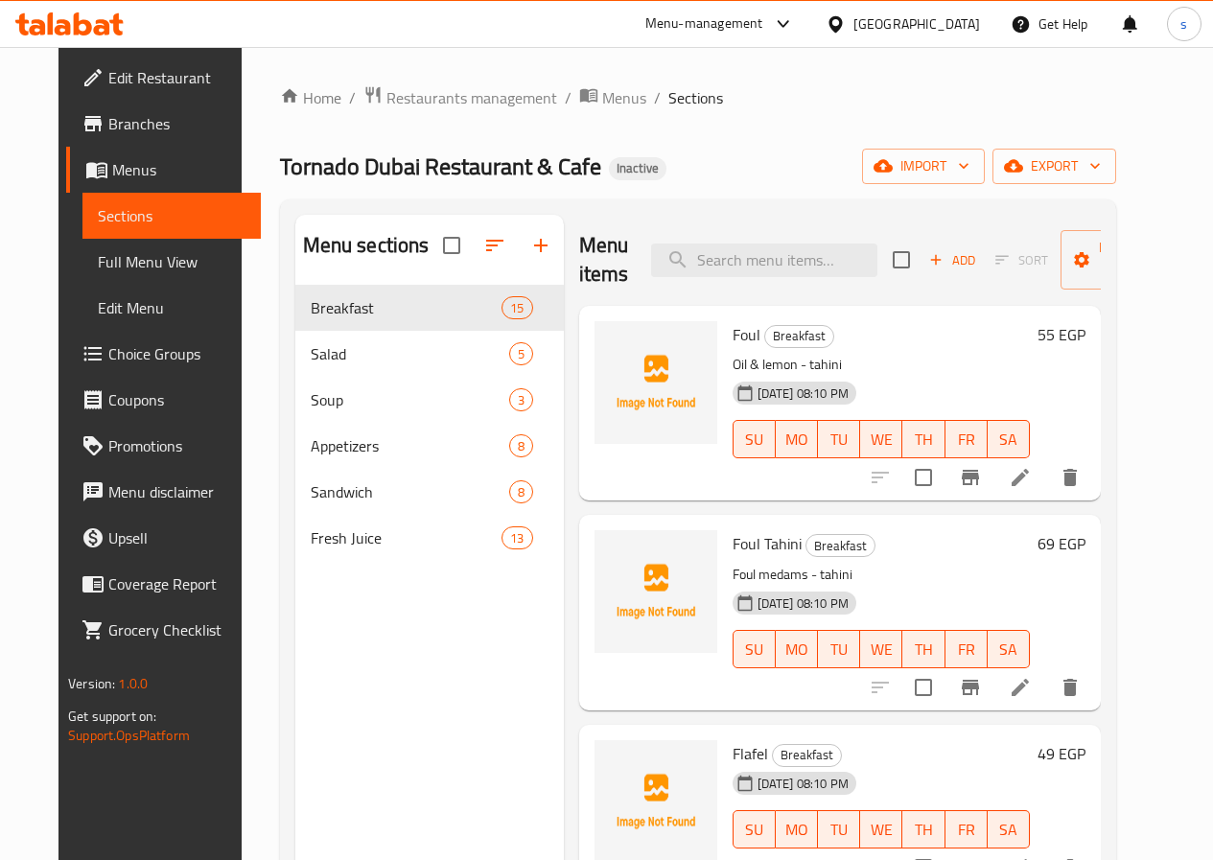
click at [98, 269] on span "Full Menu View" at bounding box center [172, 261] width 148 height 23
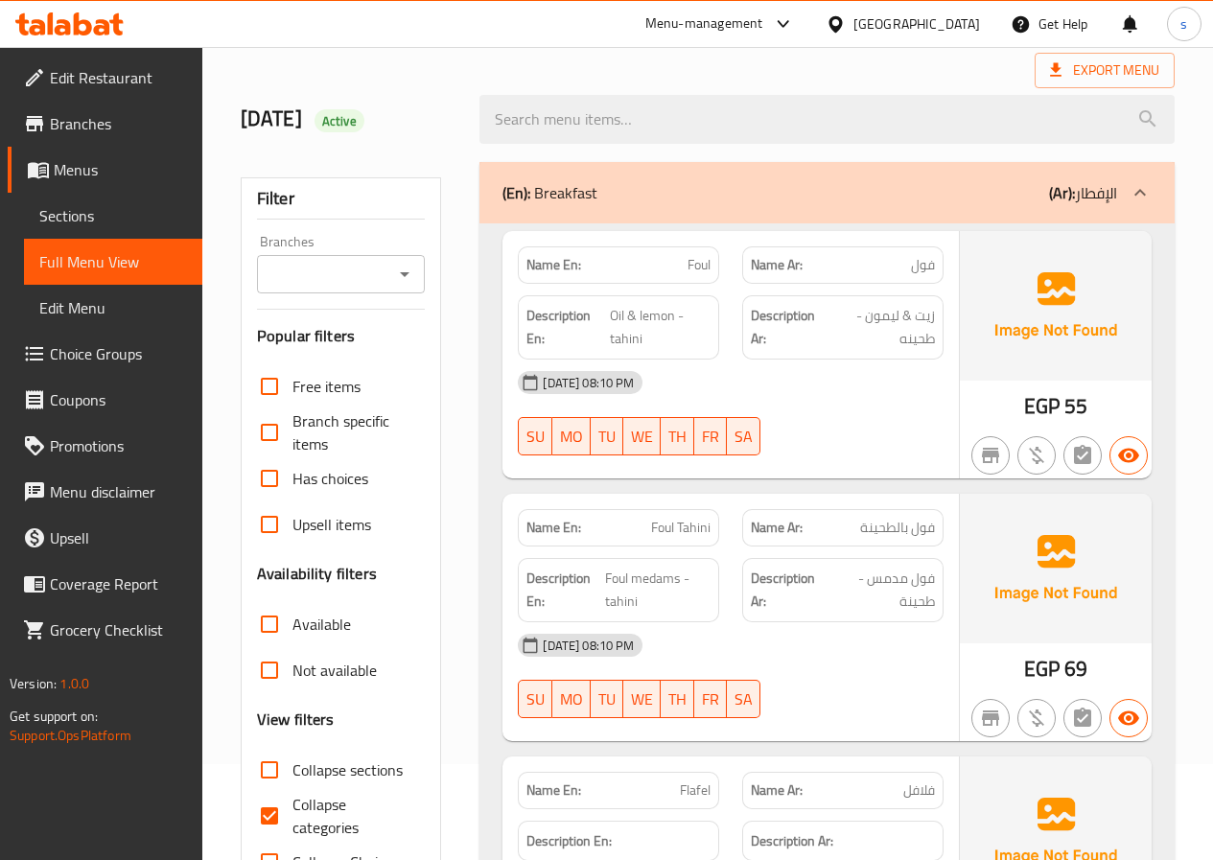
scroll to position [192, 0]
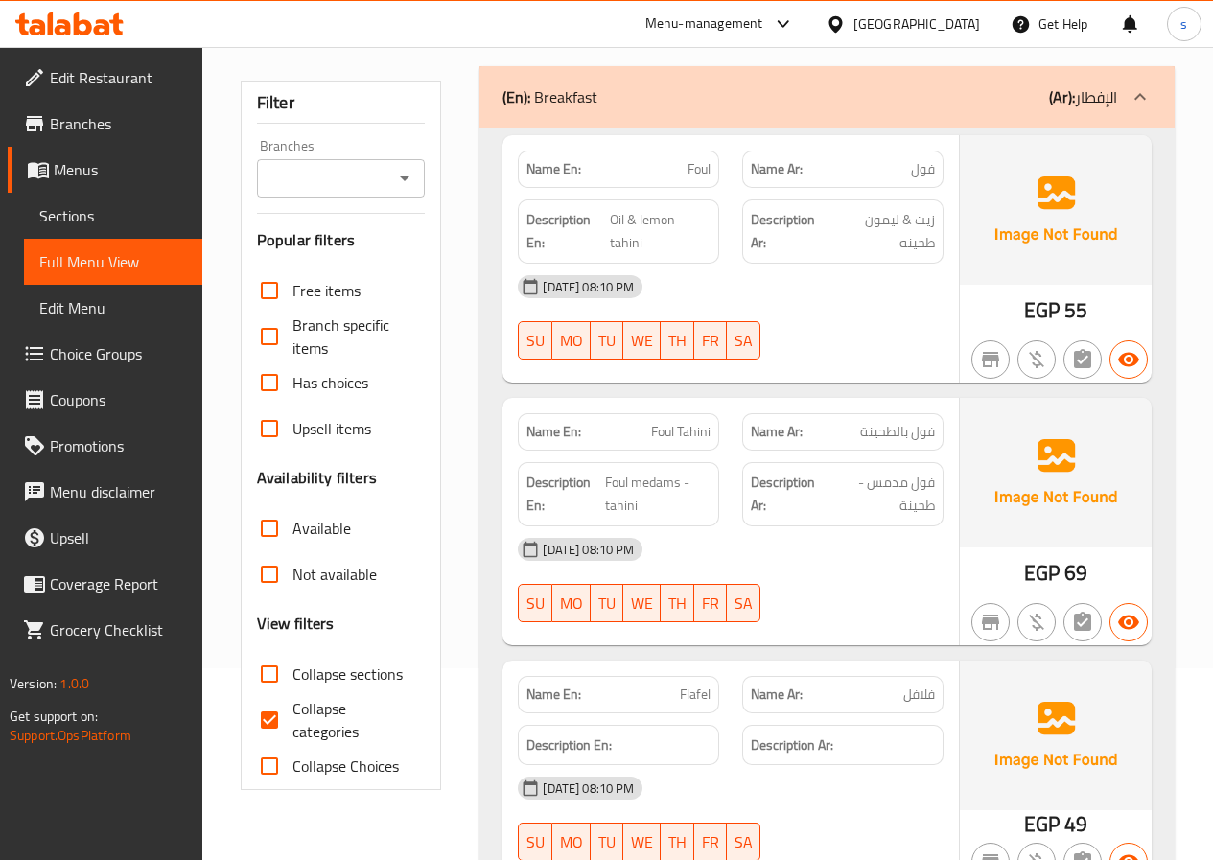
click at [269, 719] on input "Collapse categories" at bounding box center [269, 720] width 46 height 46
checkbox input "false"
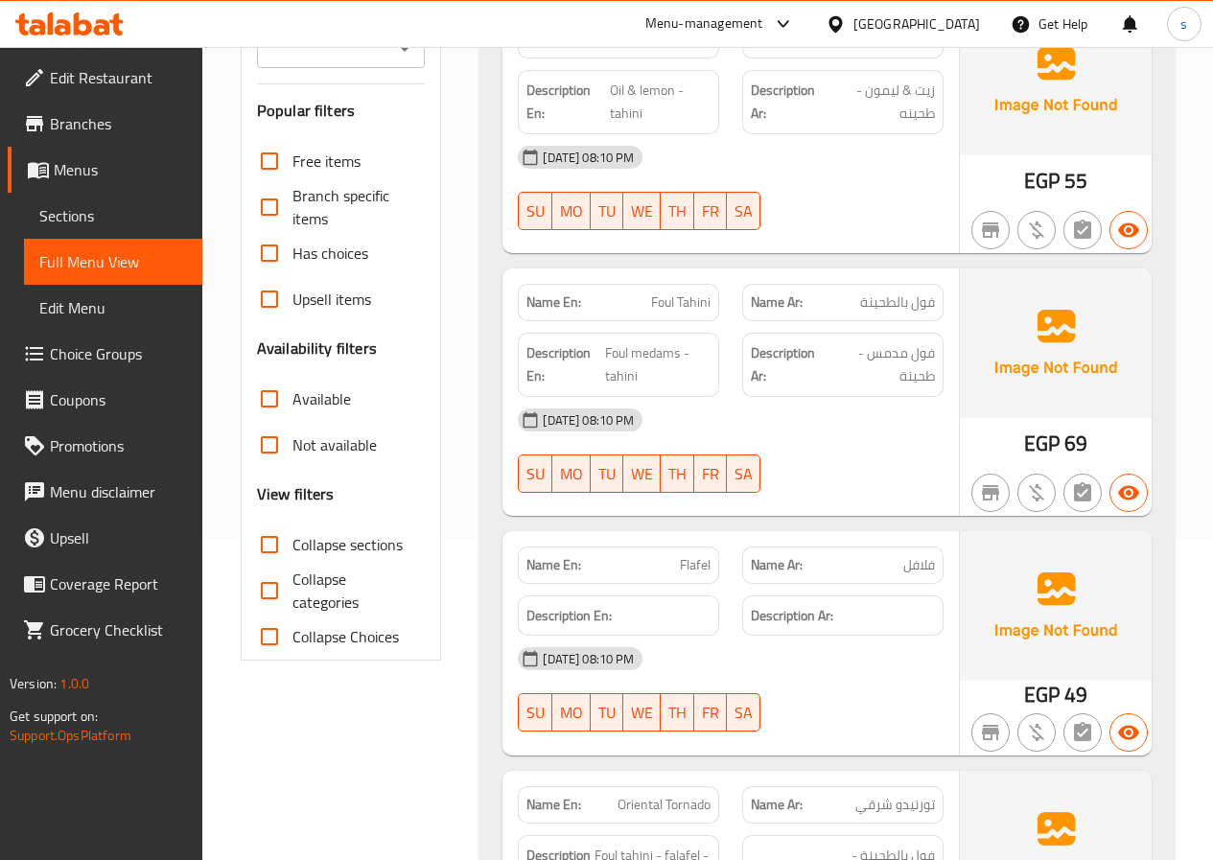
scroll to position [513, 0]
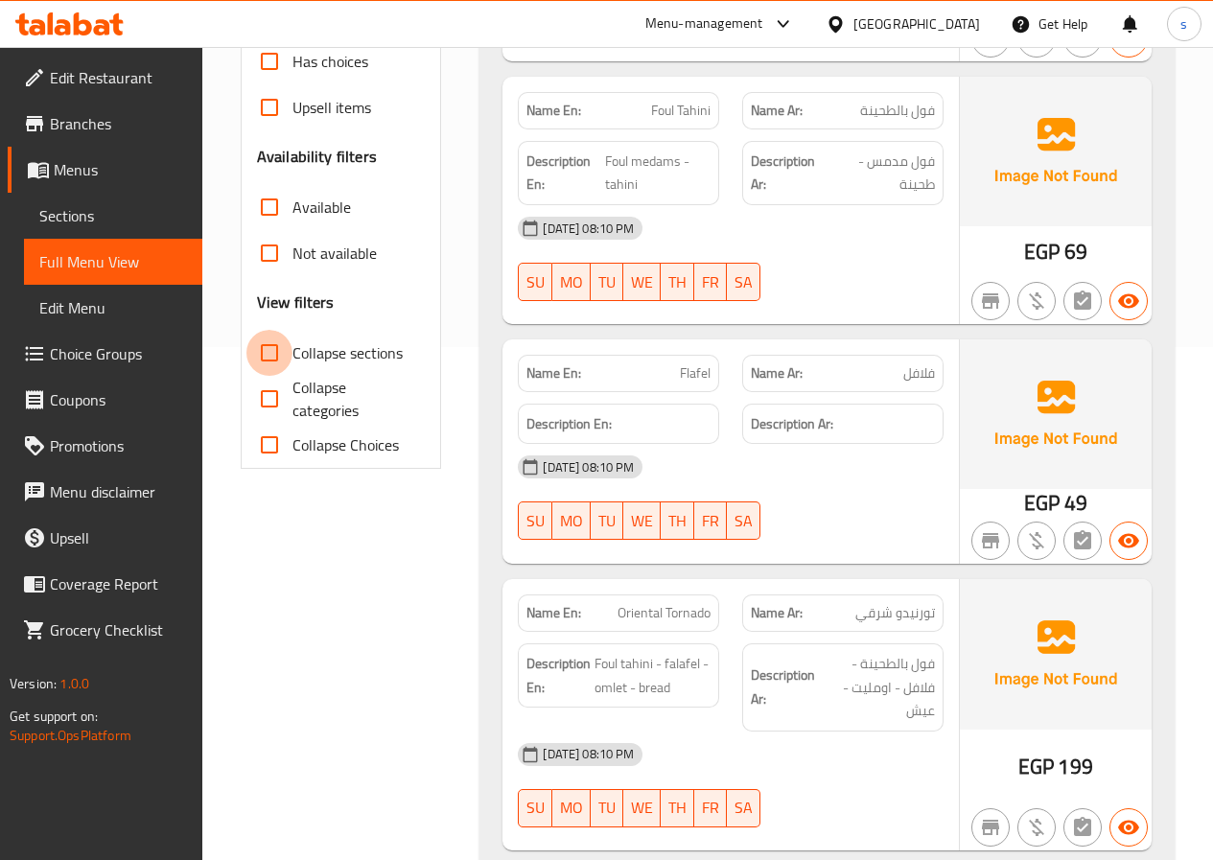
click at [290, 345] on input "Collapse sections" at bounding box center [269, 353] width 46 height 46
checkbox input "true"
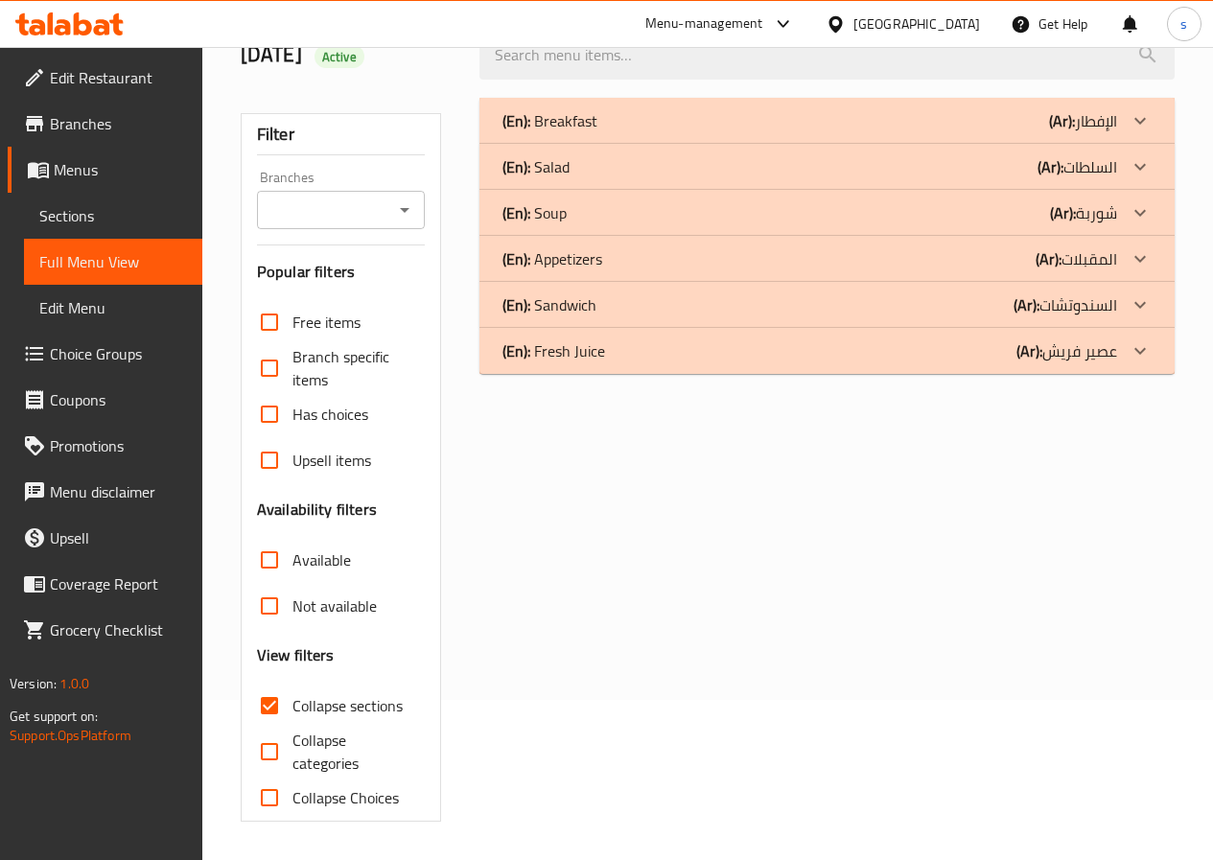
scroll to position [160, 0]
click at [673, 354] on div "(En): Fresh Juice (Ar): عصير فريش" at bounding box center [809, 350] width 615 height 23
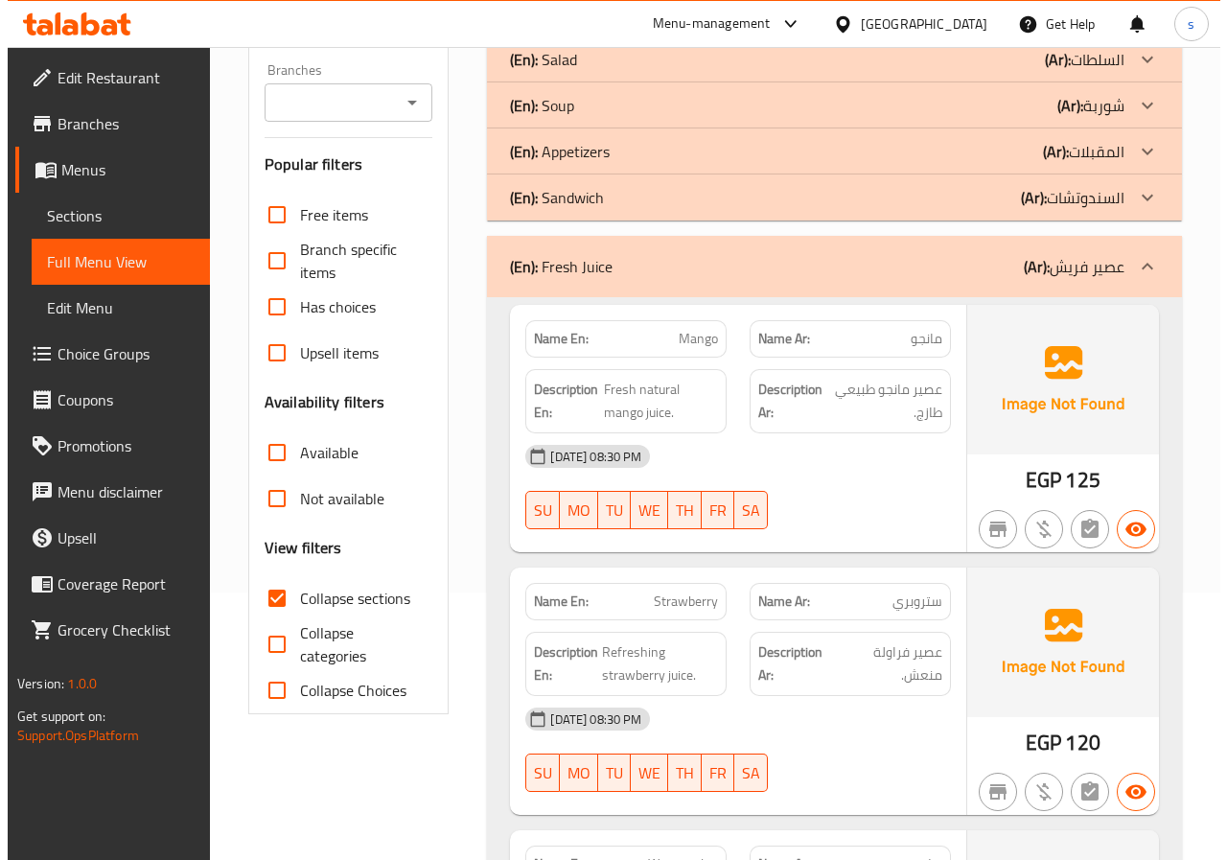
scroll to position [0, 0]
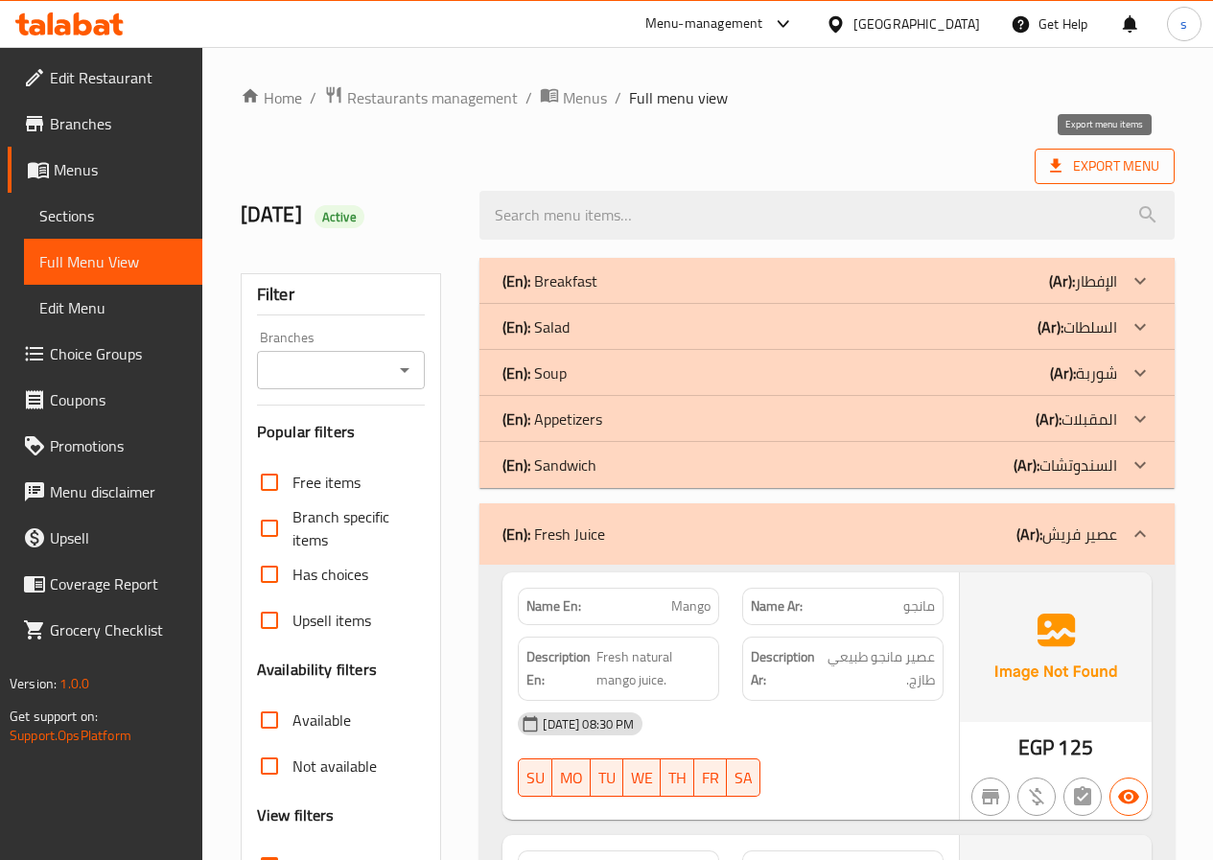
click at [1117, 166] on span "Export Menu" at bounding box center [1104, 166] width 109 height 24
